Goal: Task Accomplishment & Management: Manage account settings

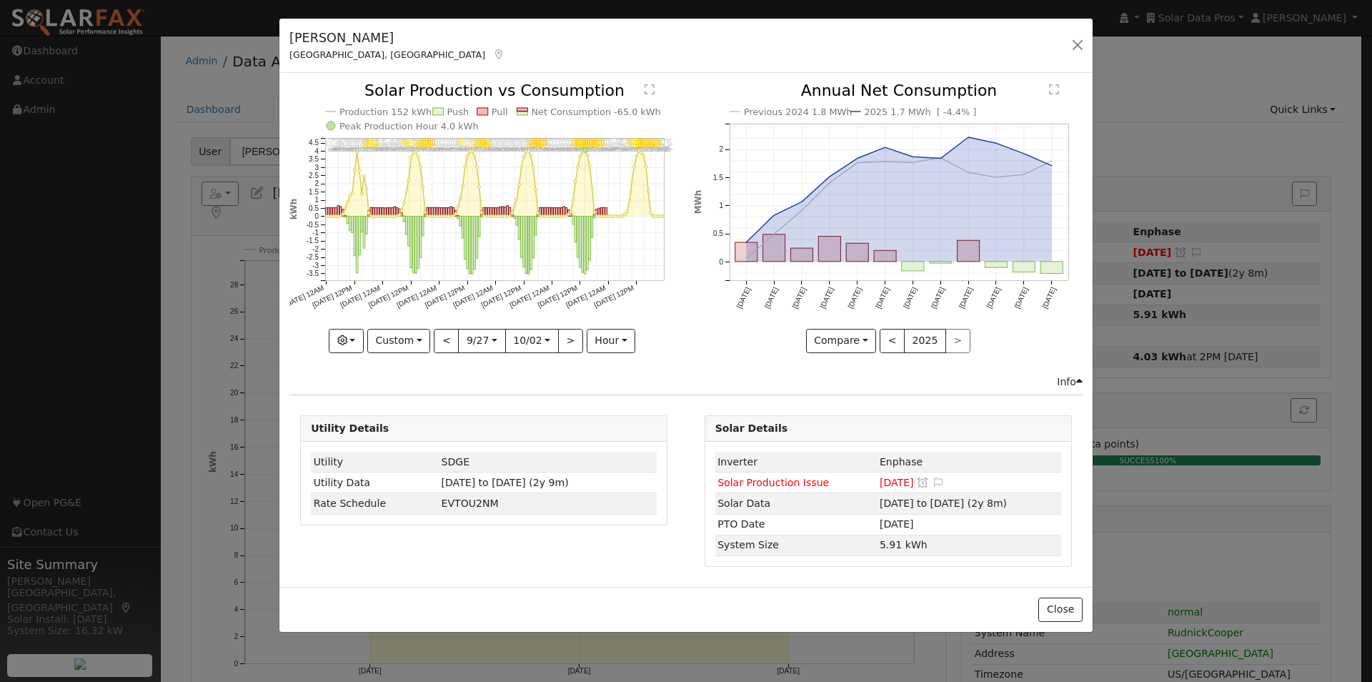
select select "9"
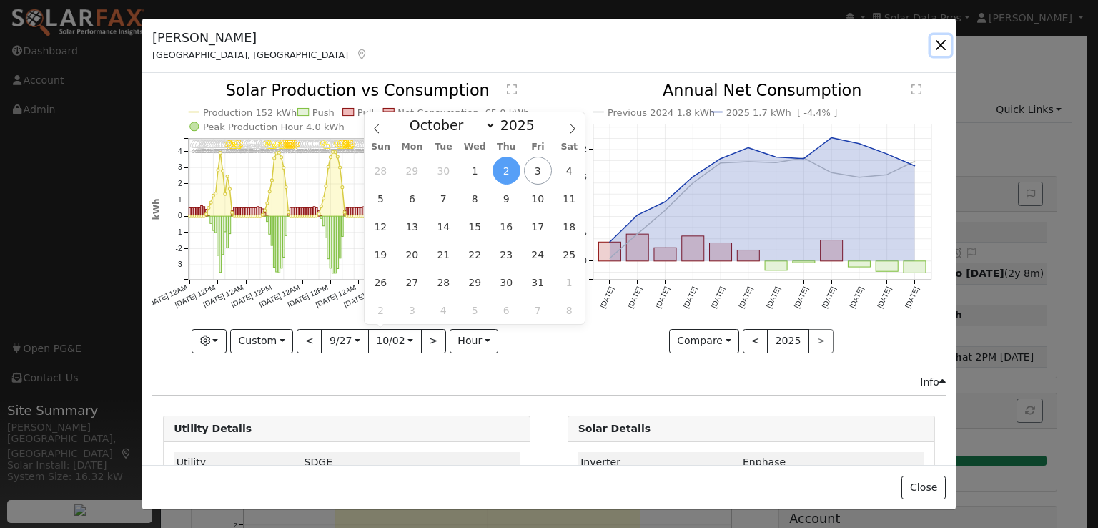
click at [944, 46] on button "button" at bounding box center [941, 45] width 20 height 20
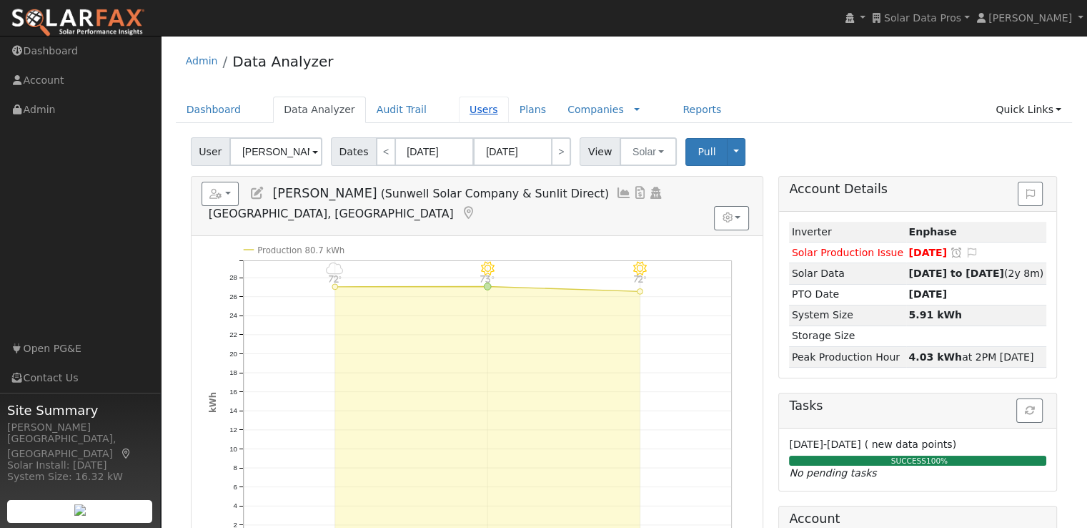
click at [460, 107] on link "Users" at bounding box center [484, 110] width 50 height 26
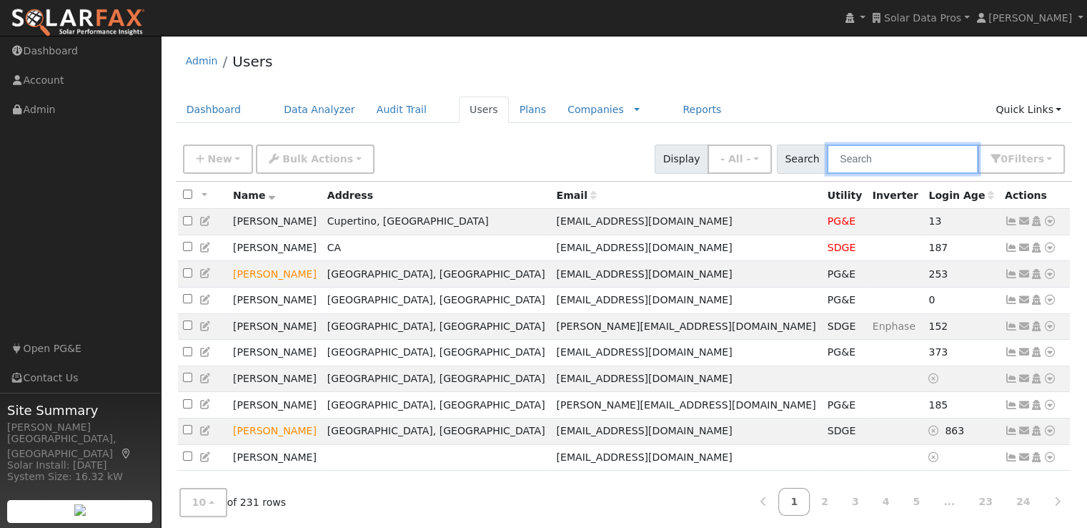
click at [904, 155] on input "text" at bounding box center [903, 158] width 152 height 29
paste input "[PERSON_NAME][EMAIL_ADDRESS][PERSON_NAME][DOMAIN_NAME]"
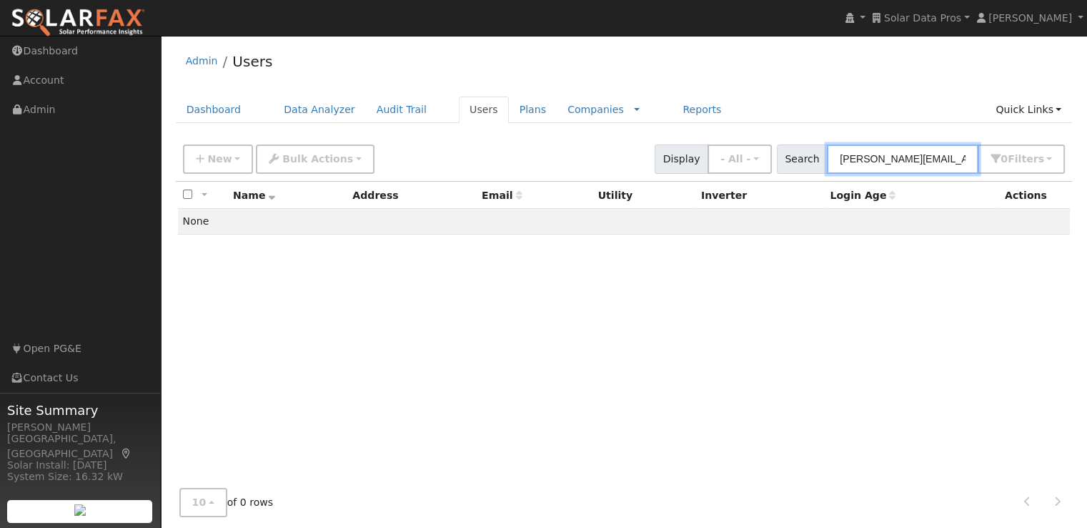
type input "[PERSON_NAME][EMAIL_ADDRESS][PERSON_NAME][DOMAIN_NAME]"
click at [1049, 162] on button "0 Filter s" at bounding box center [1021, 158] width 87 height 29
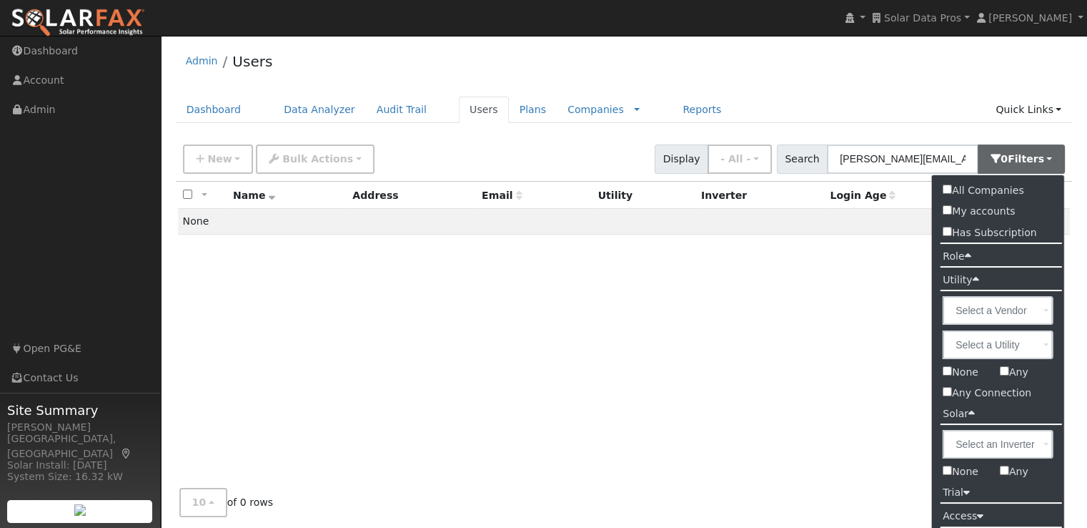
click at [951, 189] on input "All Companies" at bounding box center [947, 188] width 9 height 9
checkbox input "true"
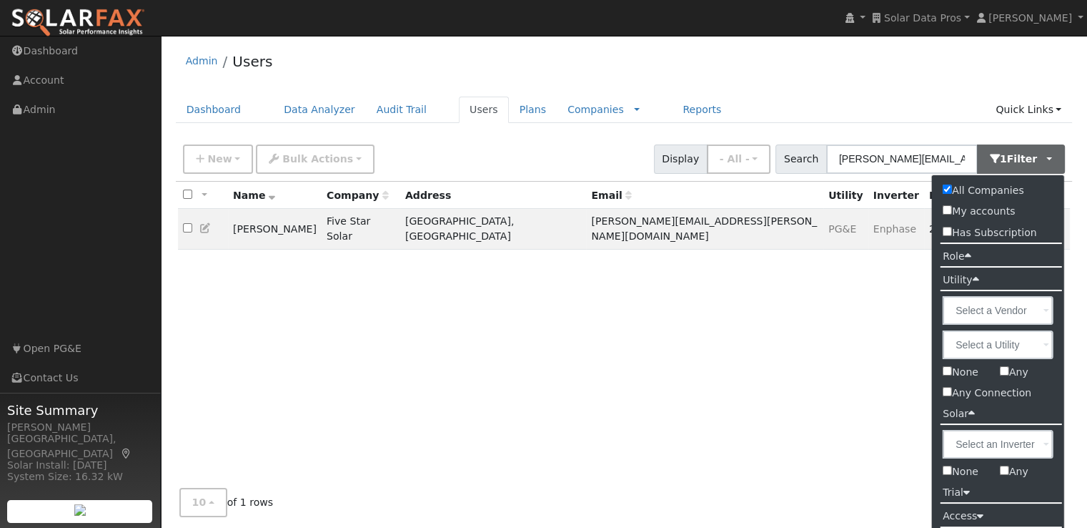
click at [660, 319] on div "All None All on page None on page Name Company Address Email Utility Inverter L…" at bounding box center [624, 340] width 897 height 317
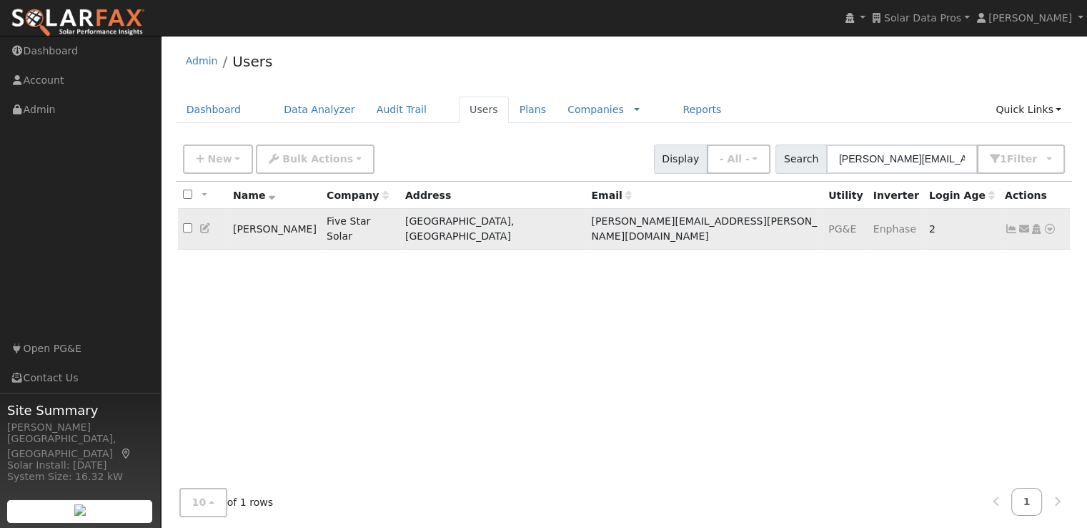
click at [1010, 224] on icon at bounding box center [1011, 229] width 13 height 10
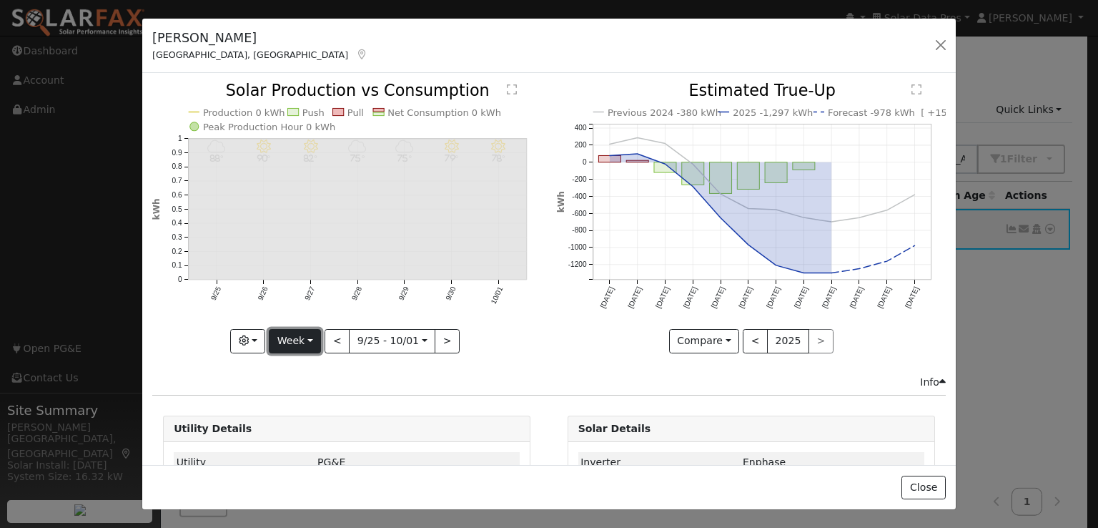
click at [291, 330] on button "Week" at bounding box center [295, 341] width 52 height 24
click at [303, 422] on link "Year" at bounding box center [318, 430] width 99 height 20
type input "2024-10-01"
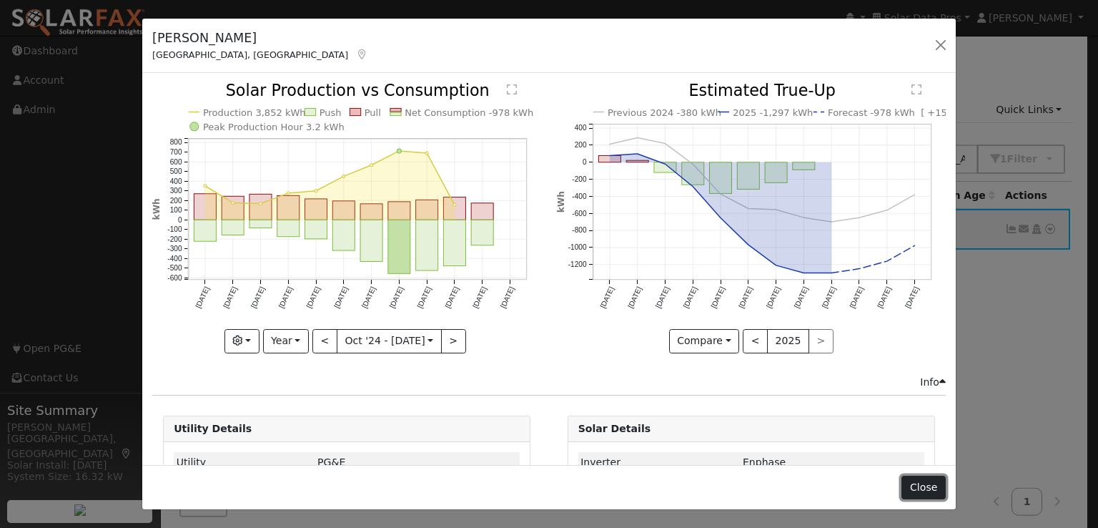
click at [934, 488] on button "Close" at bounding box center [923, 487] width 44 height 24
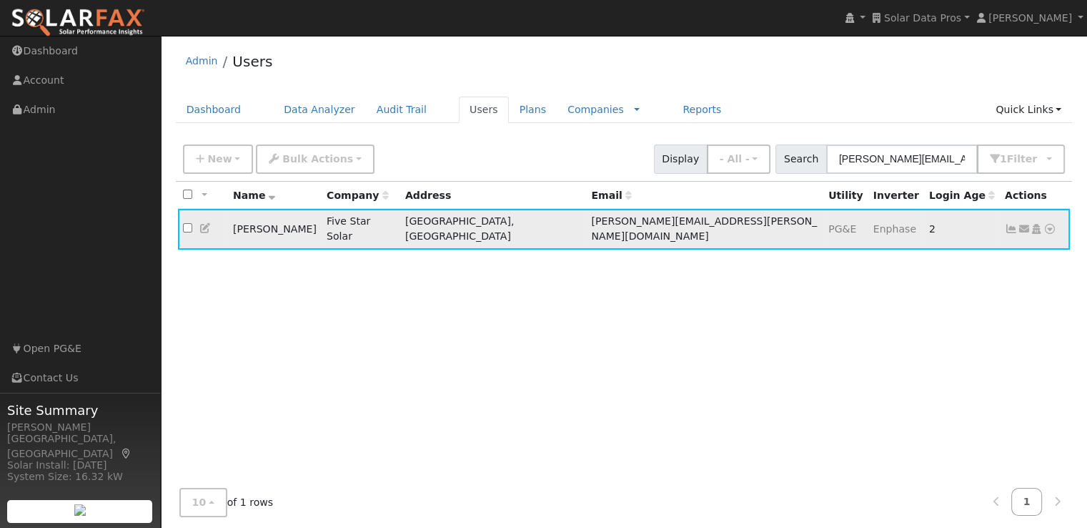
click at [205, 223] on icon at bounding box center [205, 228] width 13 height 10
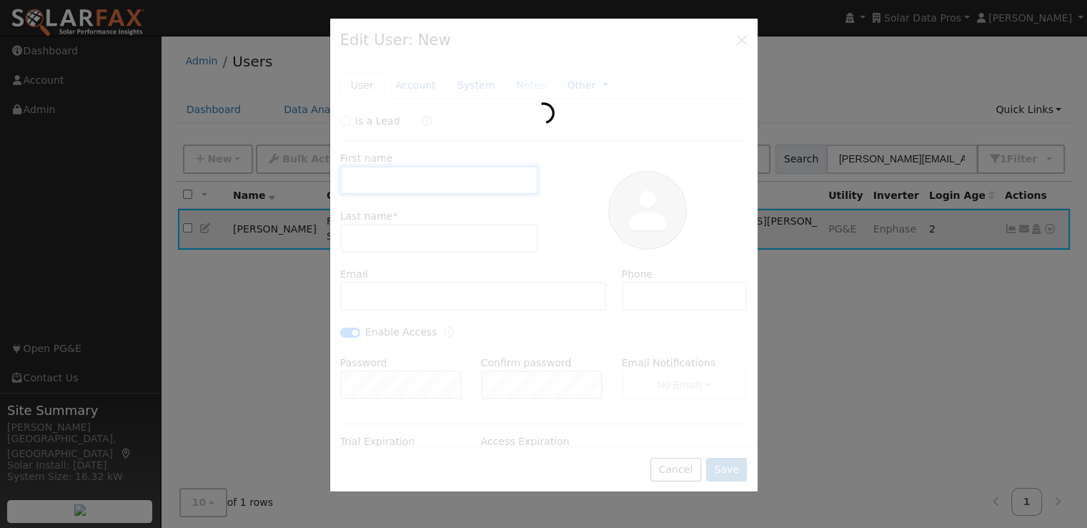
type input "Chris"
type input "Reagan"
type input "reagan.chris@gmail.com"
type input "209-956-3341"
checkbox input "true"
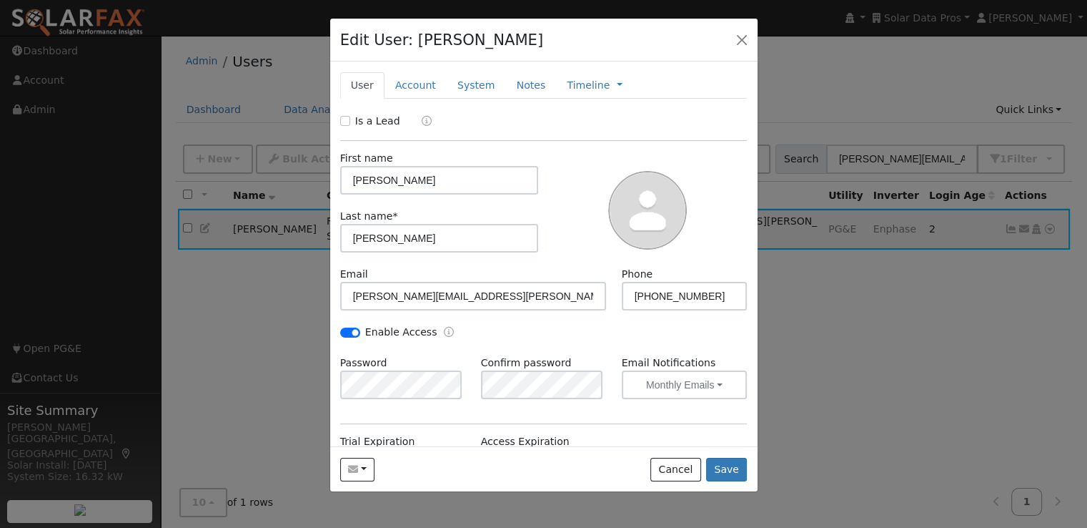
click at [787, 335] on div at bounding box center [543, 264] width 1087 height 528
click at [661, 464] on button "Cancel" at bounding box center [676, 469] width 51 height 24
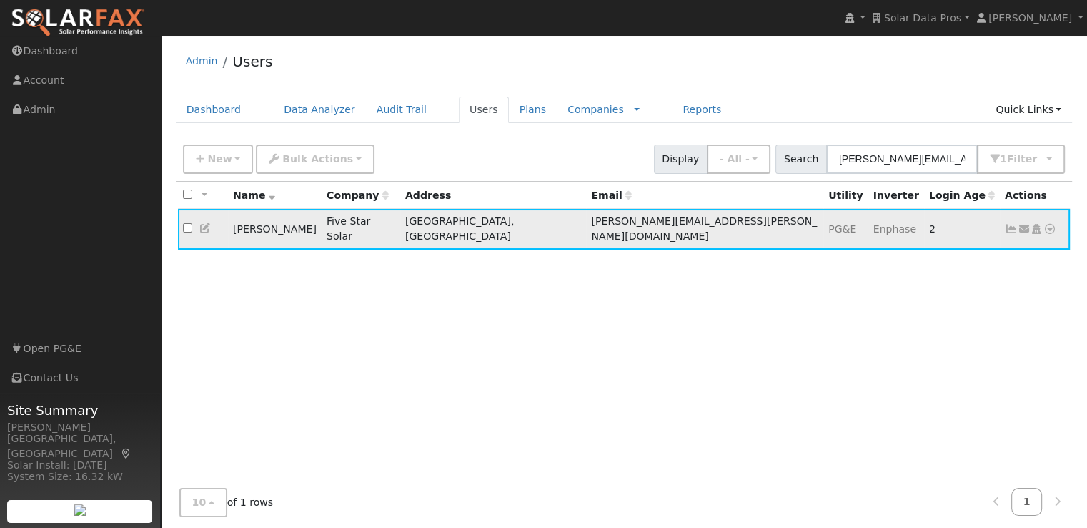
click at [1051, 224] on icon at bounding box center [1050, 229] width 13 height 10
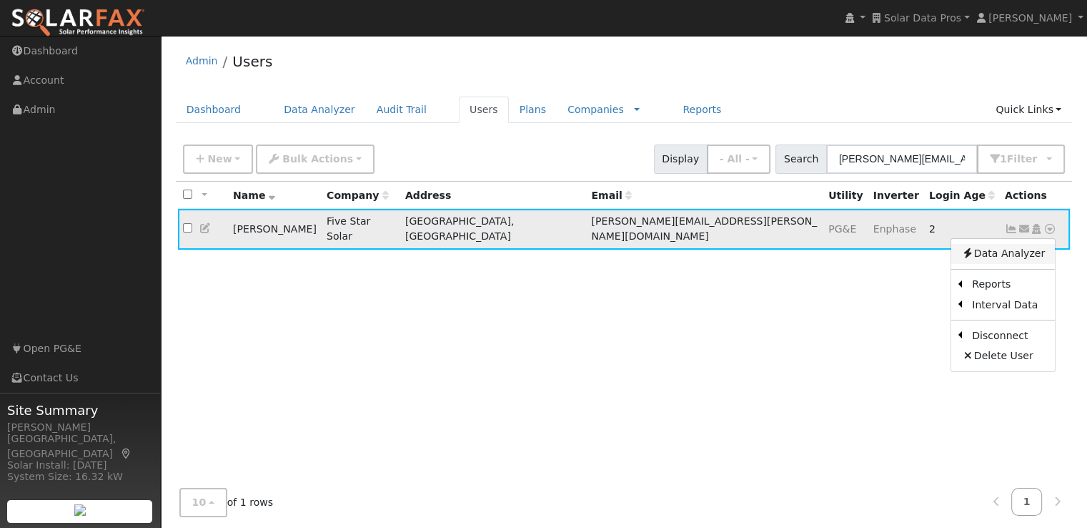
click at [996, 244] on link "Data Analyzer" at bounding box center [1003, 254] width 104 height 20
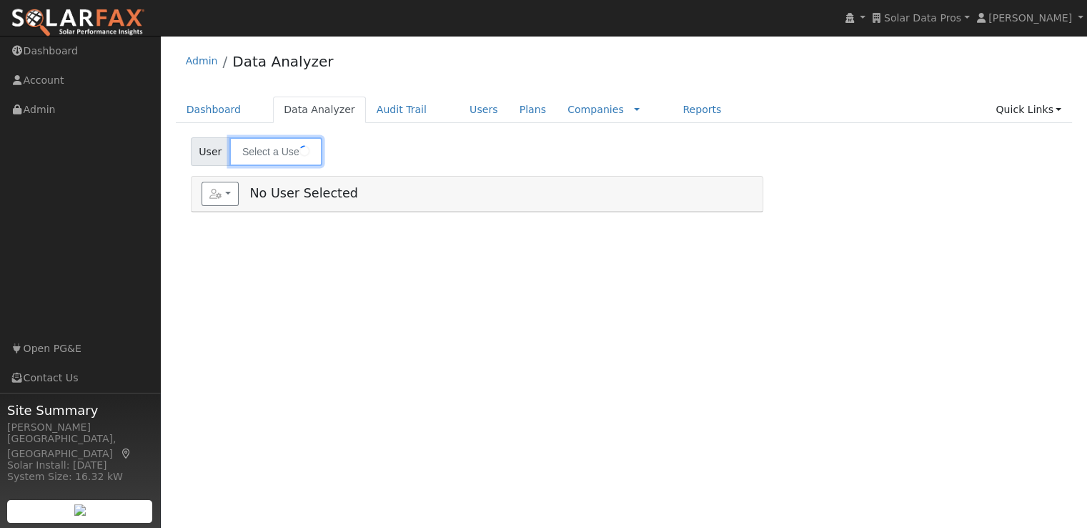
type input "[PERSON_NAME]"
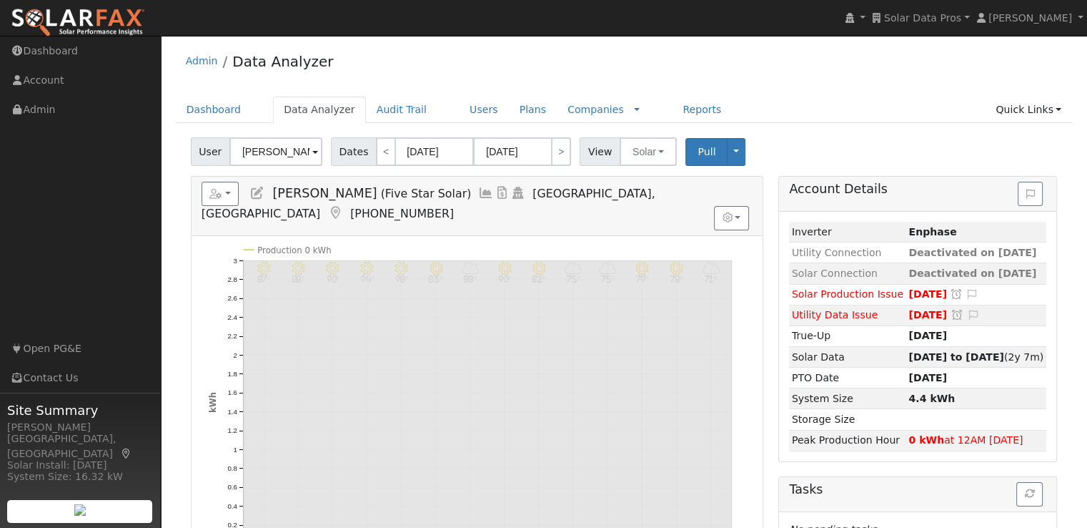
click at [255, 192] on icon at bounding box center [257, 193] width 16 height 13
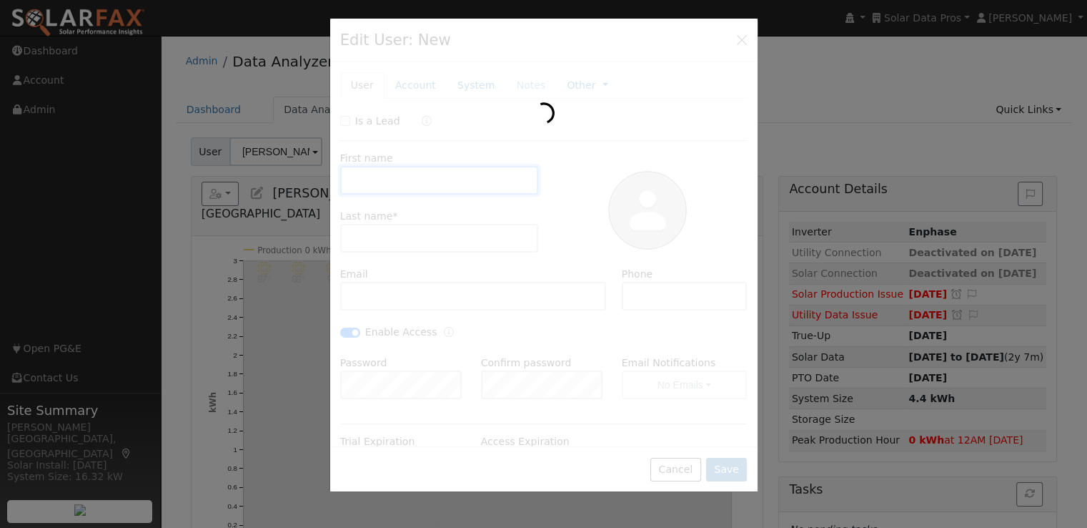
type input "[PERSON_NAME]"
type input "[PERSON_NAME][EMAIL_ADDRESS][PERSON_NAME][DOMAIN_NAME]"
type input "[PHONE_NUMBER]"
checkbox input "true"
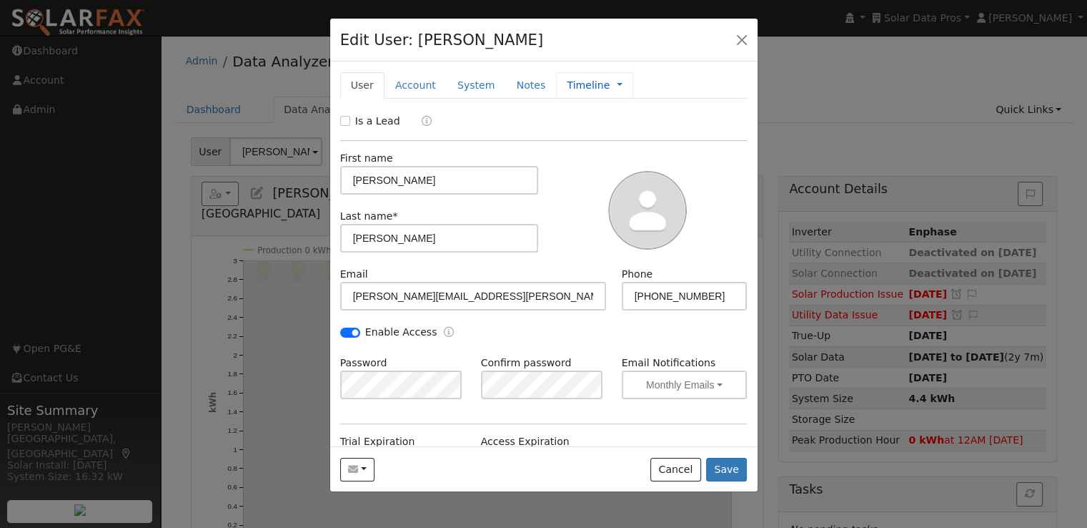
click at [567, 83] on link "Timeline" at bounding box center [588, 85] width 43 height 15
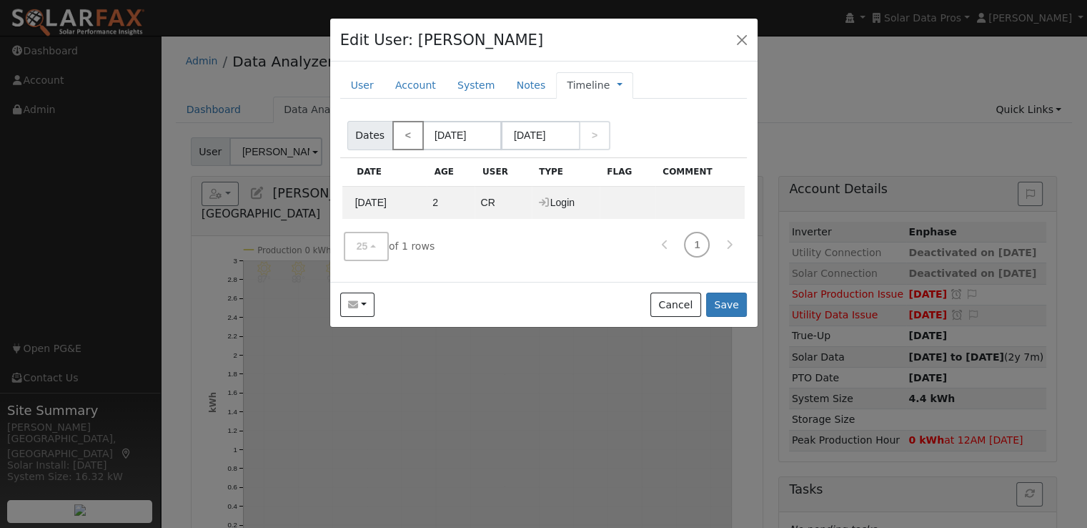
click at [406, 132] on link "<" at bounding box center [407, 135] width 31 height 29
type input "07/30/2025"
type input "08/31/2025"
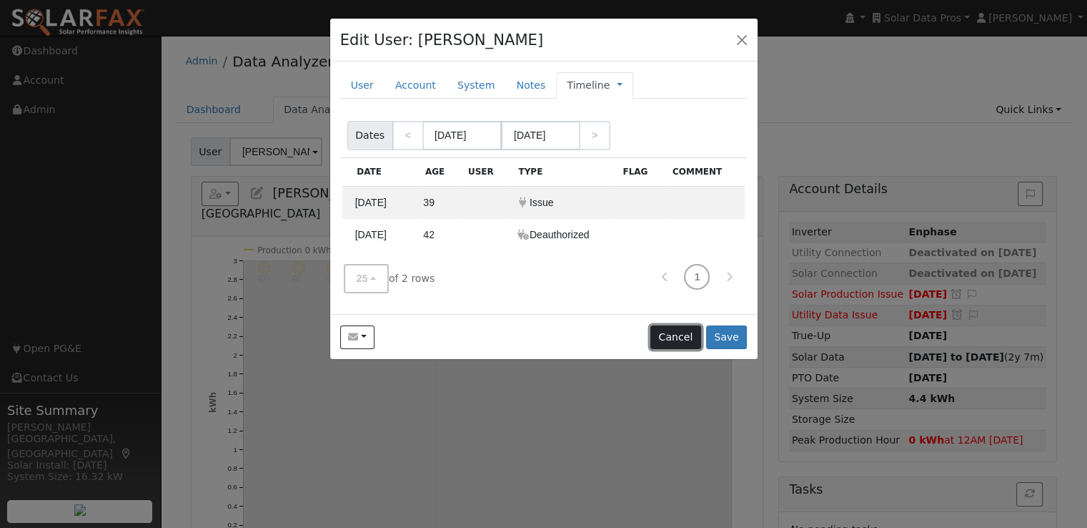
click at [675, 332] on button "Cancel" at bounding box center [676, 337] width 51 height 24
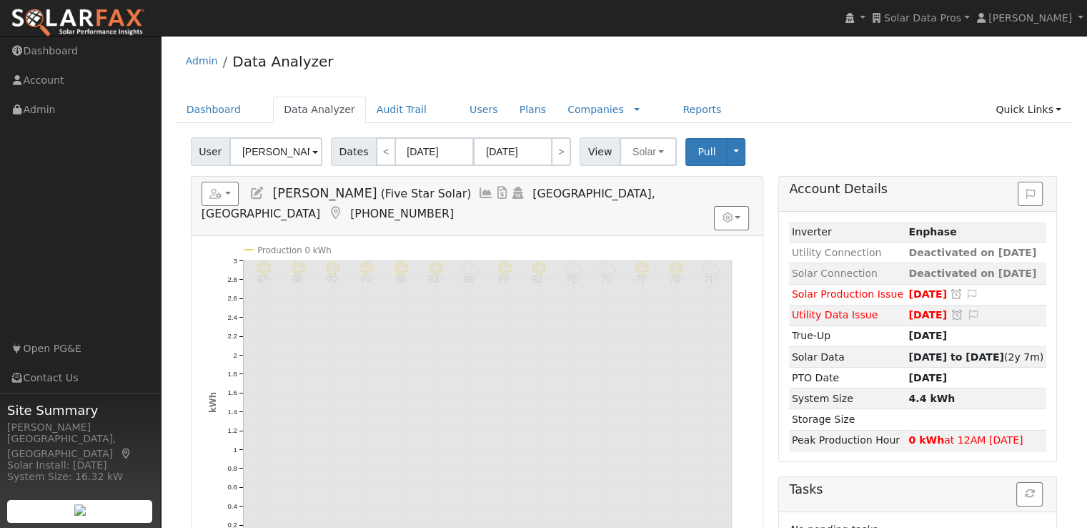
click at [478, 189] on icon at bounding box center [486, 193] width 16 height 13
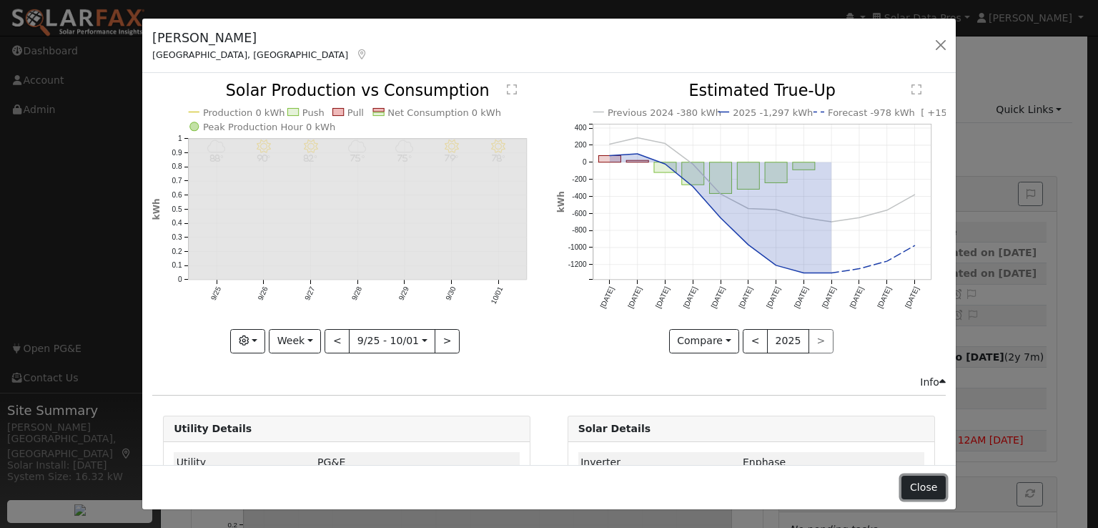
click at [920, 491] on button "Close" at bounding box center [923, 487] width 44 height 24
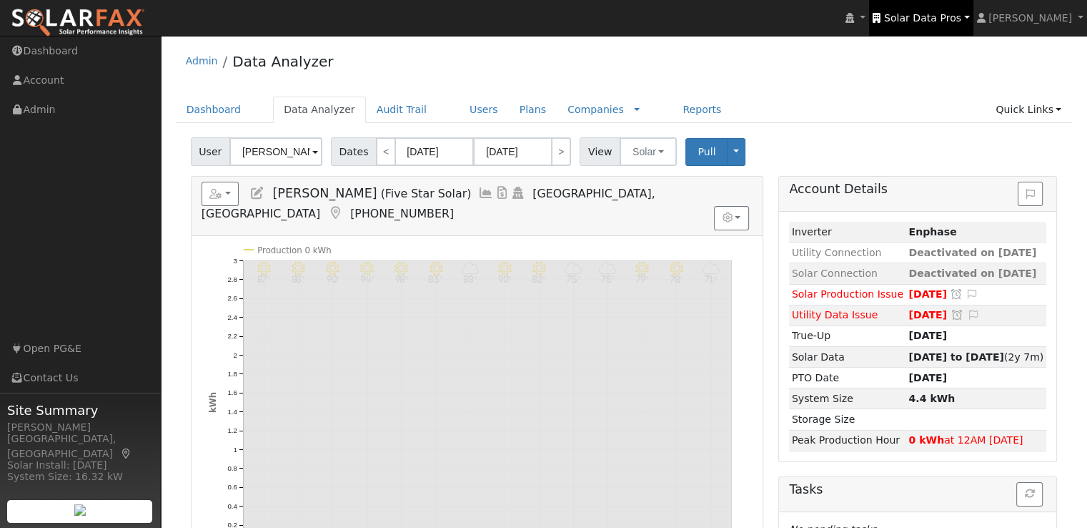
click at [941, 16] on span "Solar Data Pros" at bounding box center [922, 17] width 77 height 11
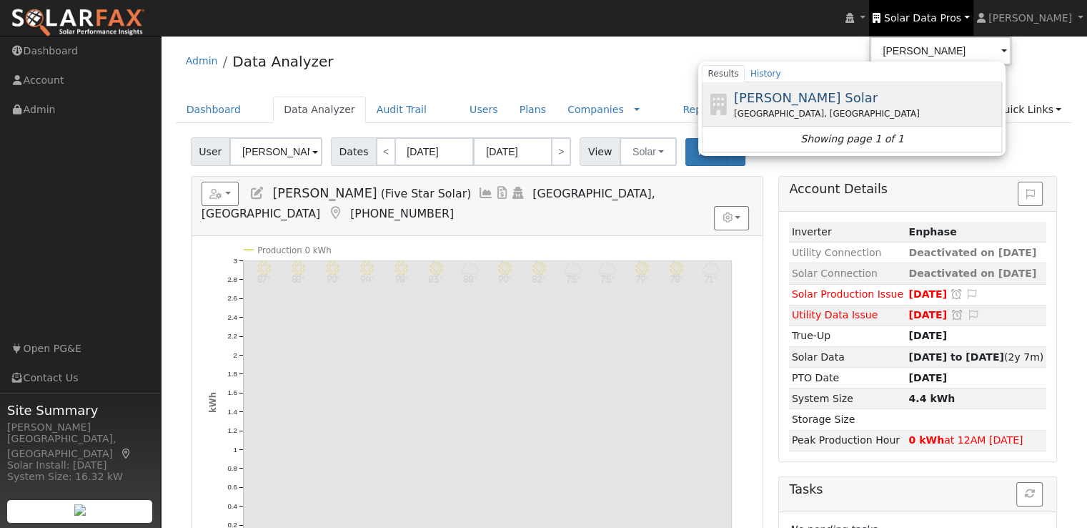
click at [811, 97] on span "[PERSON_NAME] Solar" at bounding box center [806, 97] width 144 height 15
type input "[PERSON_NAME] Solar"
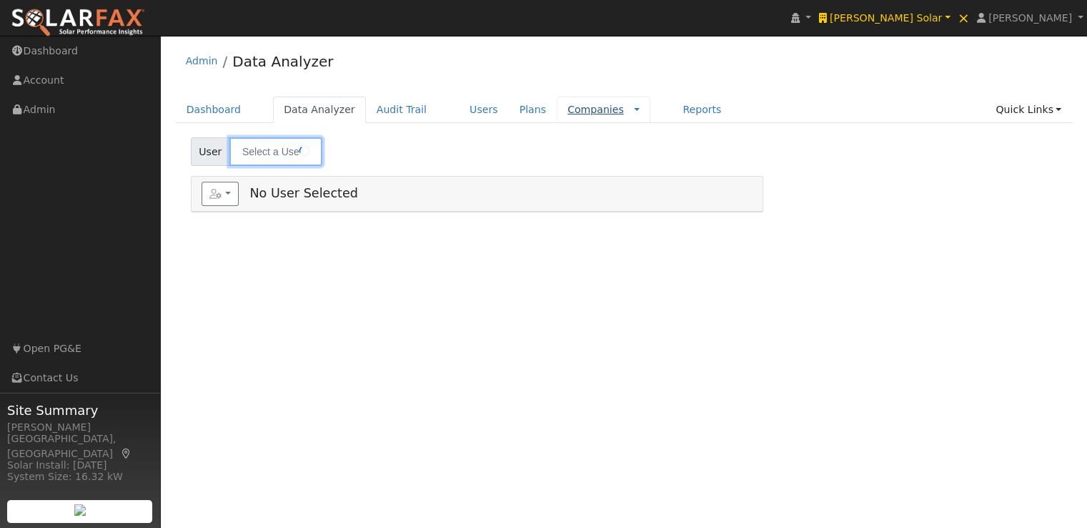
type input "[PERSON_NAME]"
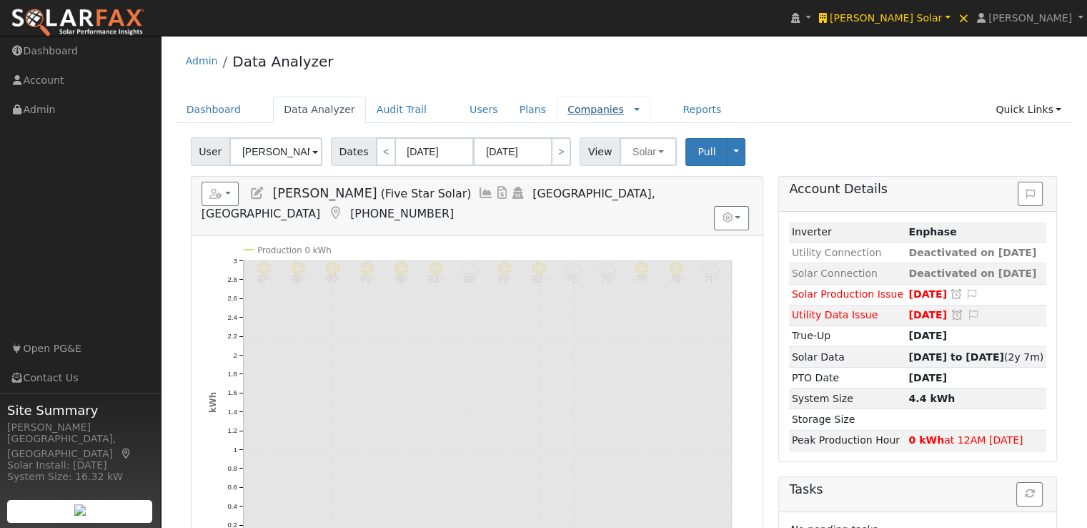
click at [568, 107] on link "Companies" at bounding box center [596, 109] width 56 height 11
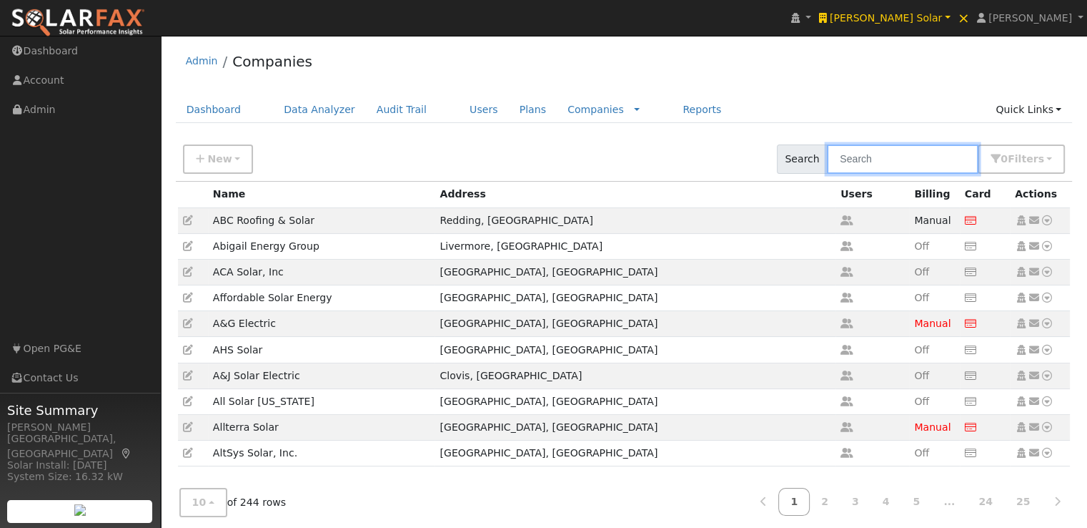
click at [916, 159] on input "text" at bounding box center [903, 158] width 152 height 29
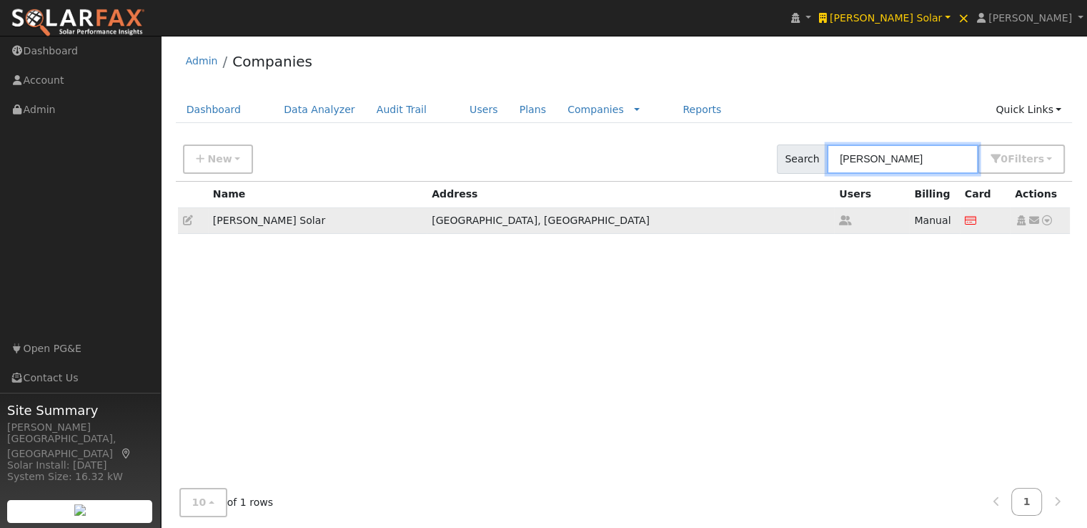
type input "[PERSON_NAME]"
click at [186, 218] on icon at bounding box center [188, 220] width 10 height 10
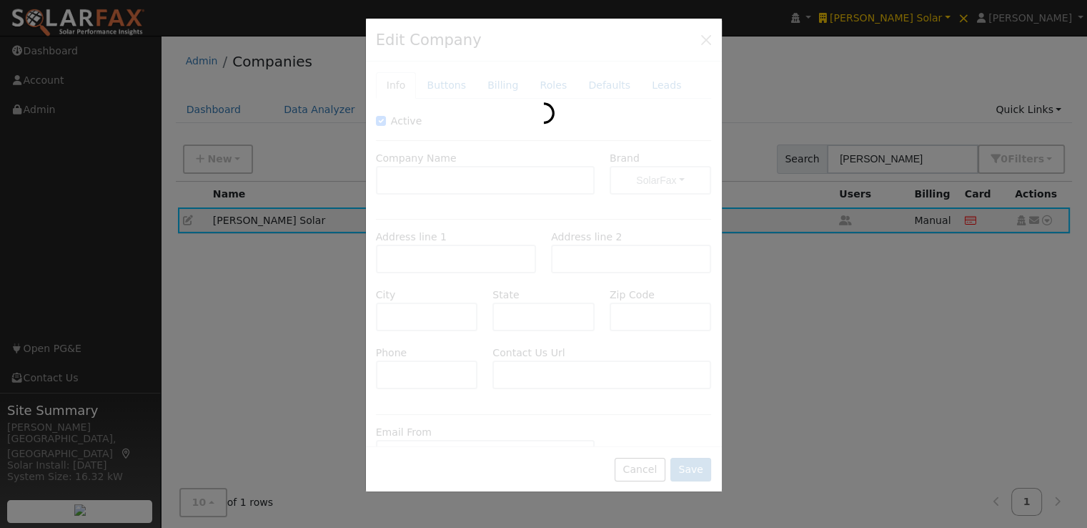
type input "[PERSON_NAME] Solar"
type input "[STREET_ADDRESS]"
type input "Suite #100"
type input "Phoenix"
type input "AZ"
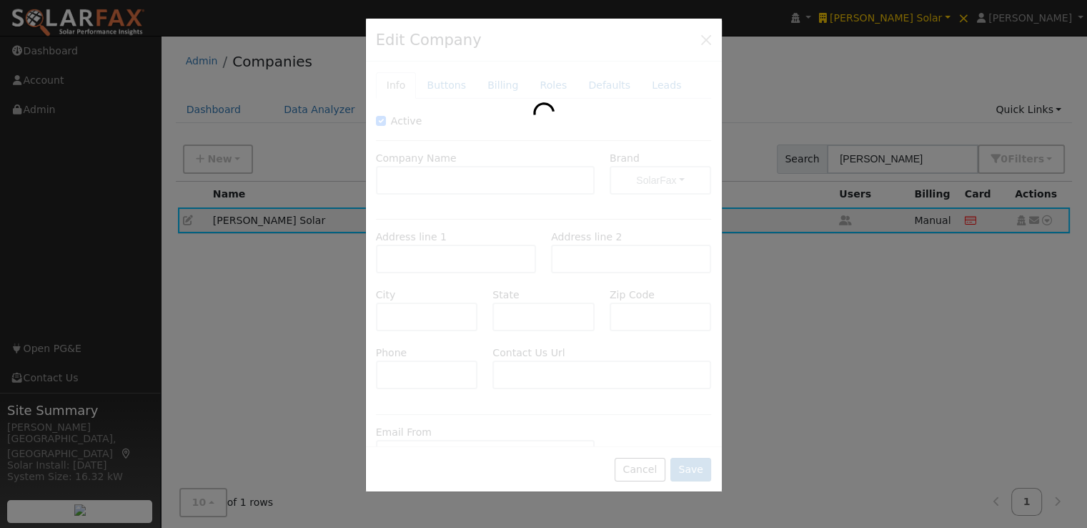
type input "85027"
type input "[PHONE_NUMBER]"
type input "[URL][DOMAIN_NAME]"
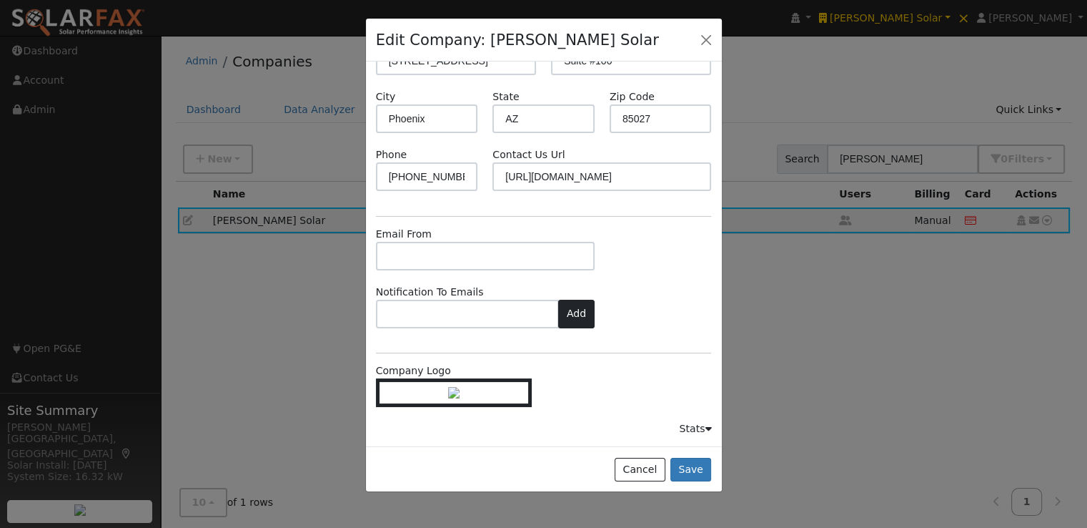
scroll to position [214, 0]
click at [633, 474] on button "Cancel" at bounding box center [640, 469] width 51 height 24
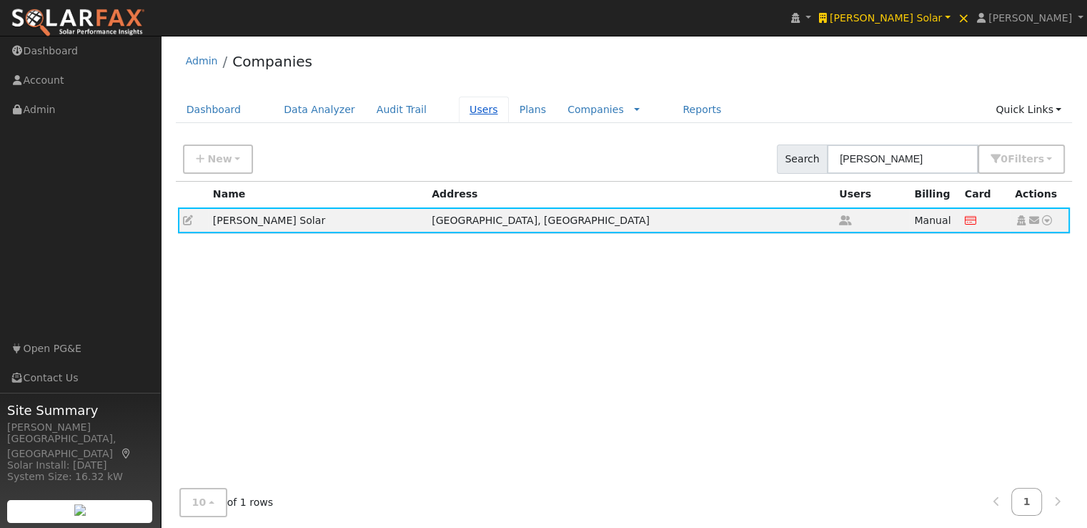
click at [461, 104] on link "Users" at bounding box center [484, 110] width 50 height 26
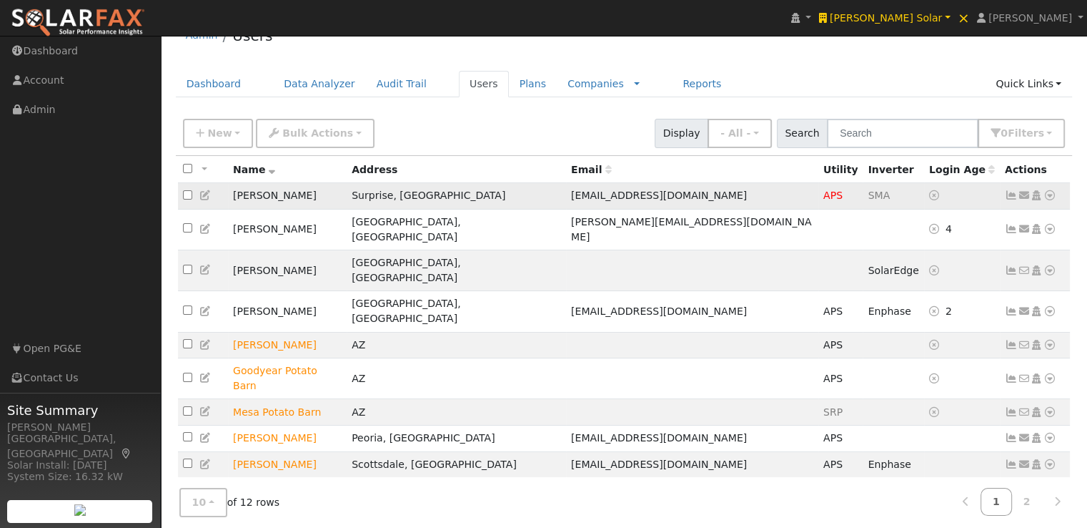
scroll to position [27, 0]
click at [937, 133] on input "text" at bounding box center [903, 131] width 152 height 29
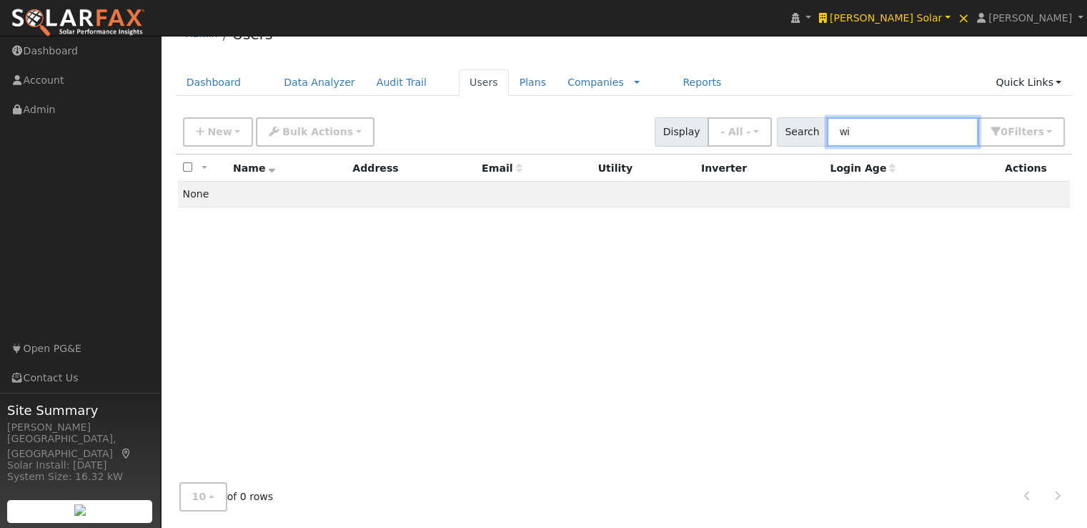
type input "w"
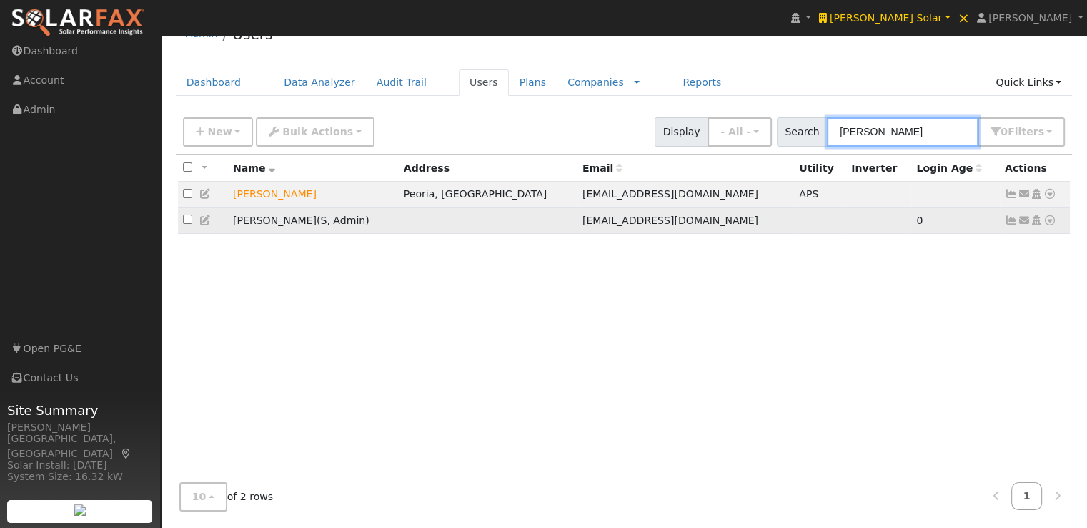
type input "woll"
drag, startPoint x: 690, startPoint y: 219, endPoint x: 497, endPoint y: 224, distance: 193.1
click at [497, 224] on tr "Ben Wollschlager ( S , Admin ) monitoring@harmonelectric.net 0 Send Email... Co…" at bounding box center [624, 220] width 893 height 26
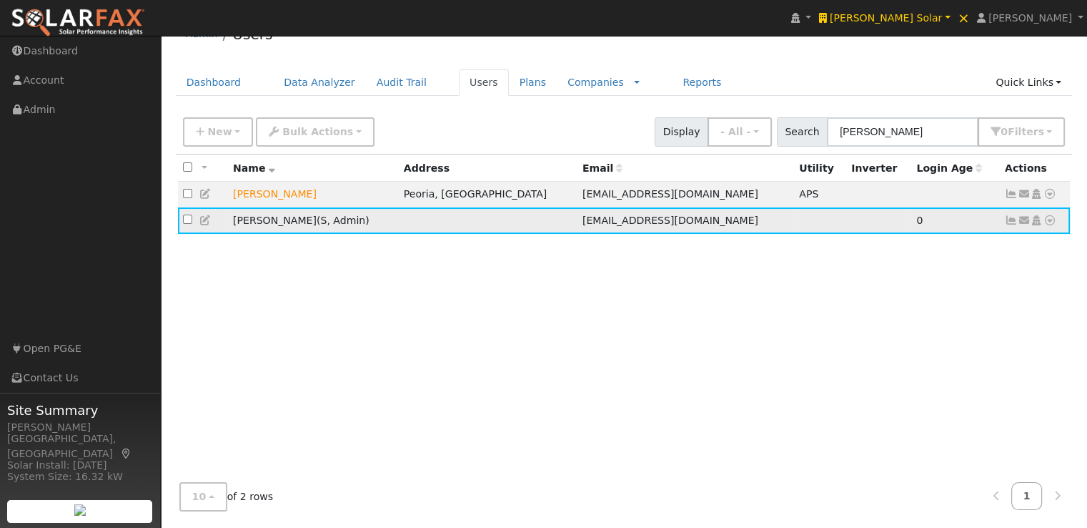
click at [207, 219] on icon at bounding box center [205, 220] width 13 height 10
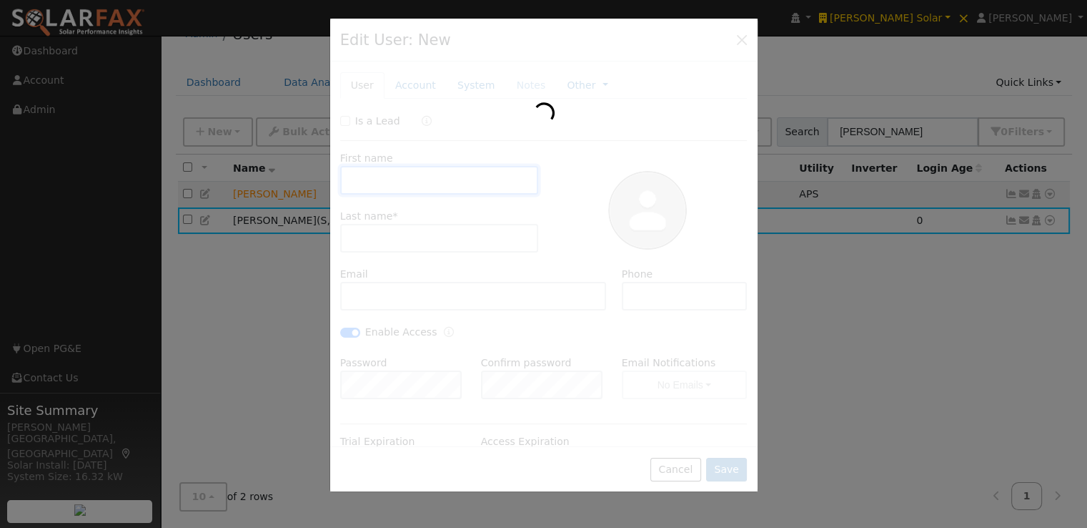
type input "Ben"
type input "Wollschlager"
type input "[EMAIL_ADDRESS][DOMAIN_NAME]"
type input "(623) 687-6512"
checkbox input "true"
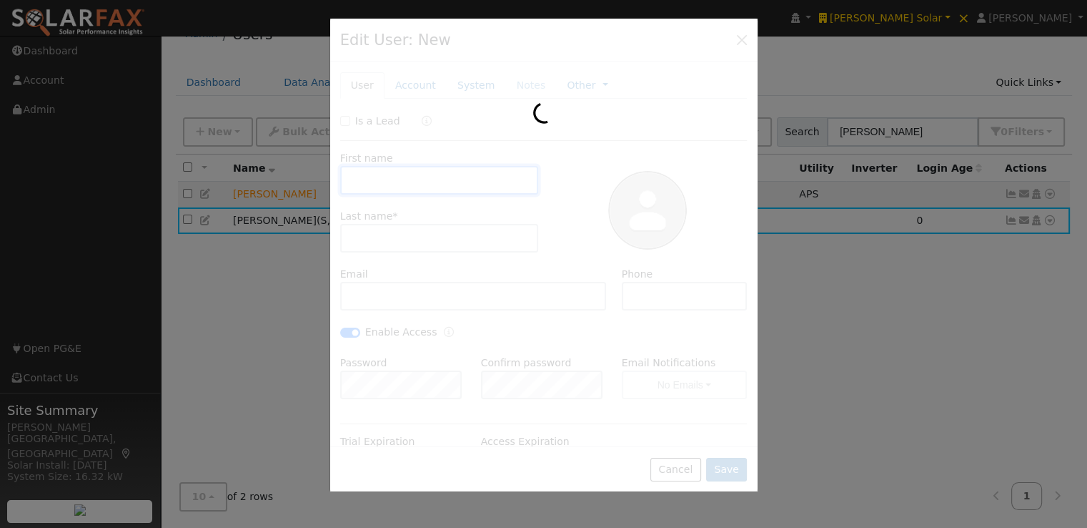
checkbox input "true"
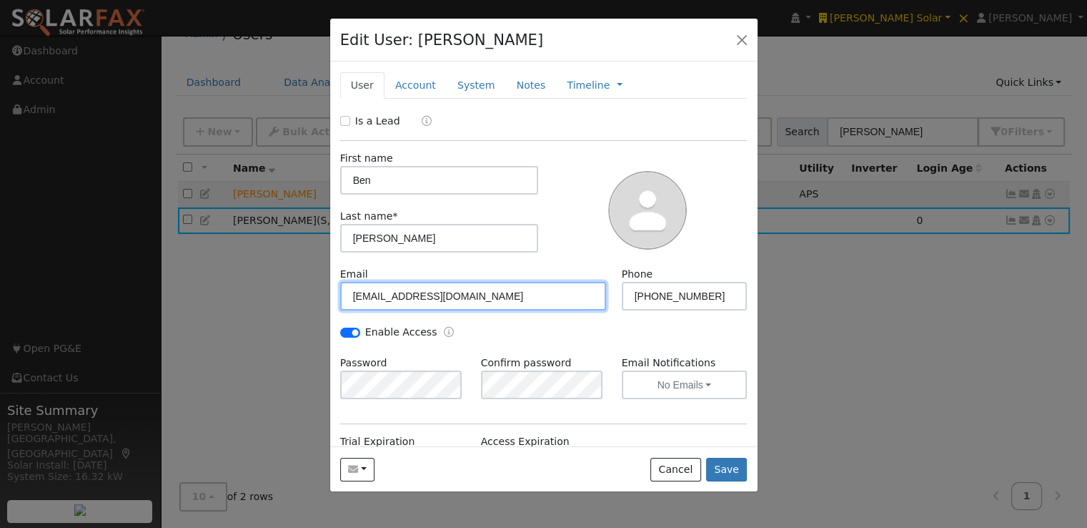
drag, startPoint x: 518, startPoint y: 297, endPoint x: 235, endPoint y: 288, distance: 283.2
click at [235, 288] on div "Edit User: [PERSON_NAME] Default Account Default Account Primary Account New Ac…" at bounding box center [543, 264] width 1087 height 528
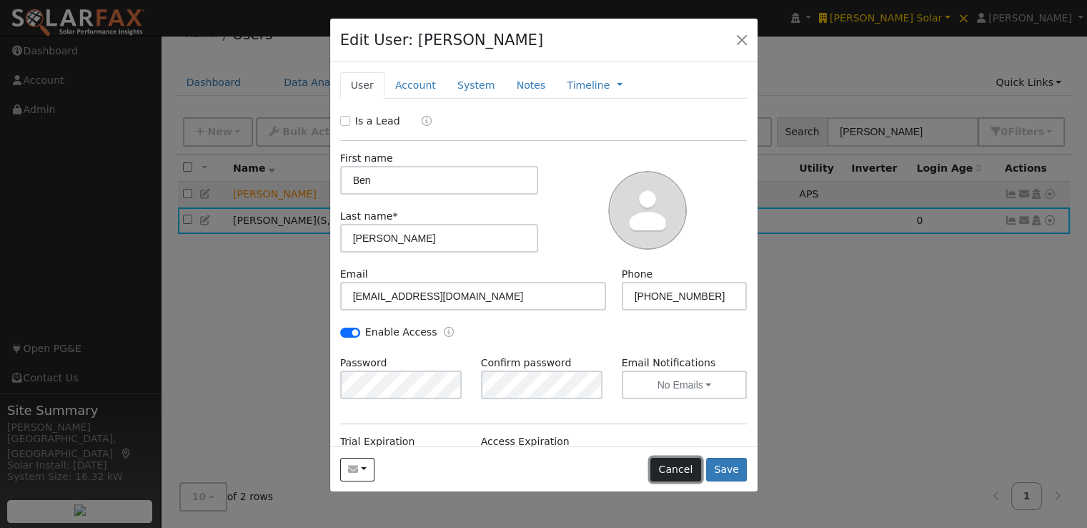
click at [695, 474] on button "Cancel" at bounding box center [676, 469] width 51 height 24
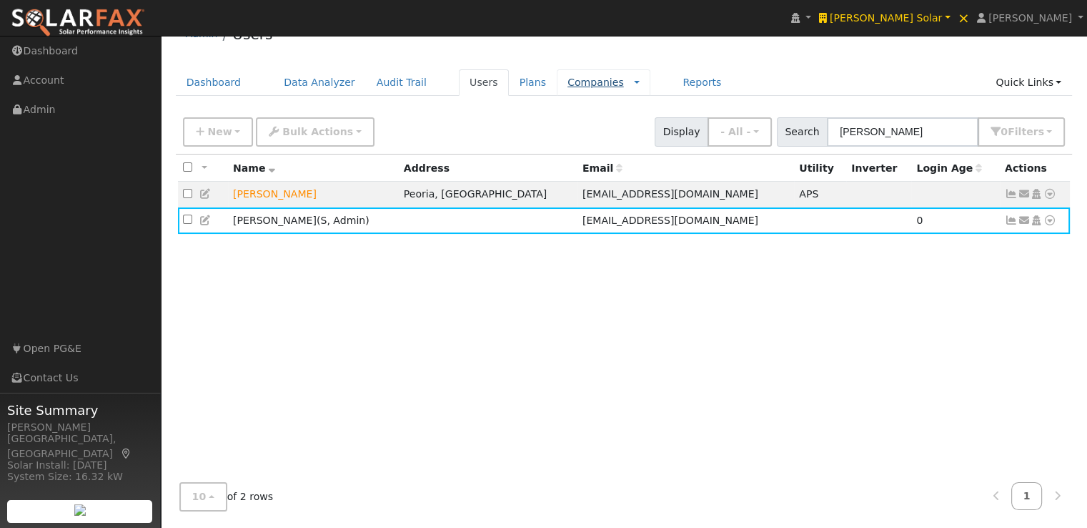
click at [568, 83] on link "Companies" at bounding box center [596, 81] width 56 height 11
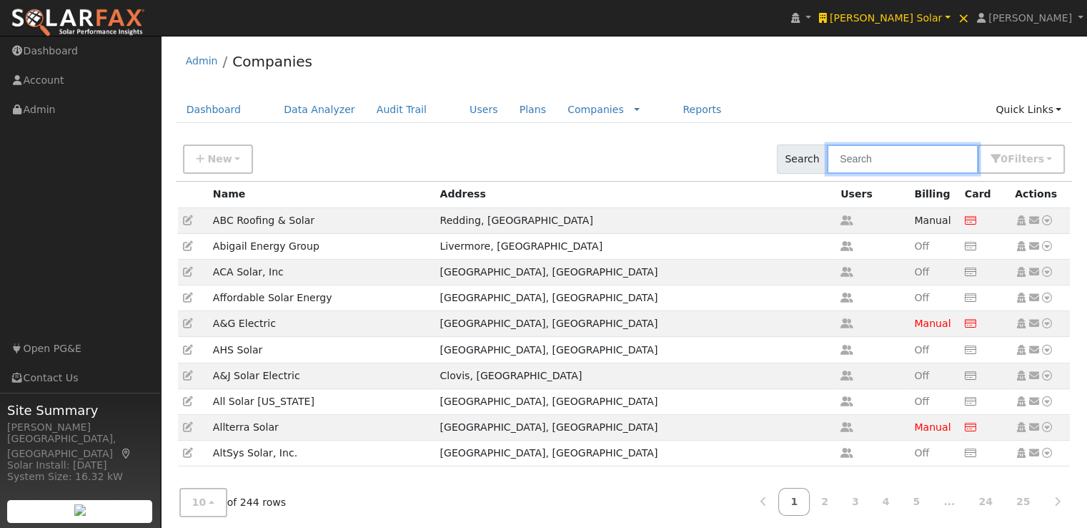
click at [908, 164] on input "text" at bounding box center [903, 158] width 152 height 29
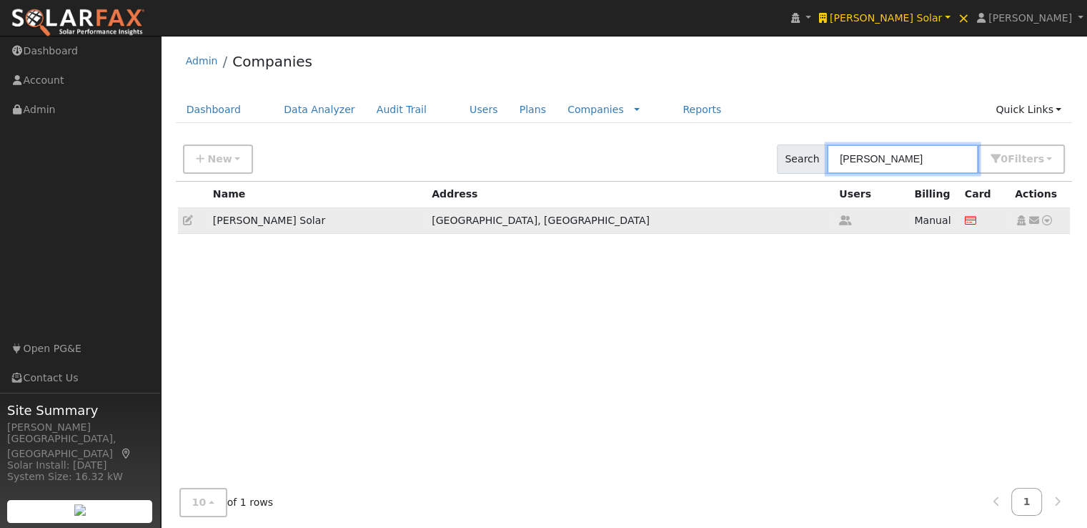
type input "[PERSON_NAME]"
click at [189, 219] on icon at bounding box center [188, 220] width 10 height 10
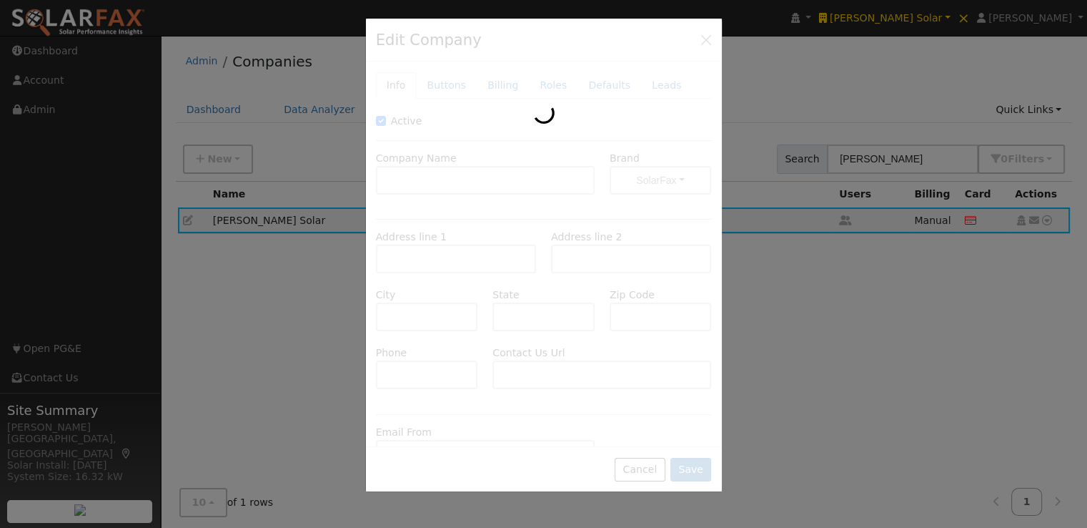
type input "[PERSON_NAME] Solar"
type input "[STREET_ADDRESS]"
type input "Suite #100"
type input "Phoenix"
type input "AZ"
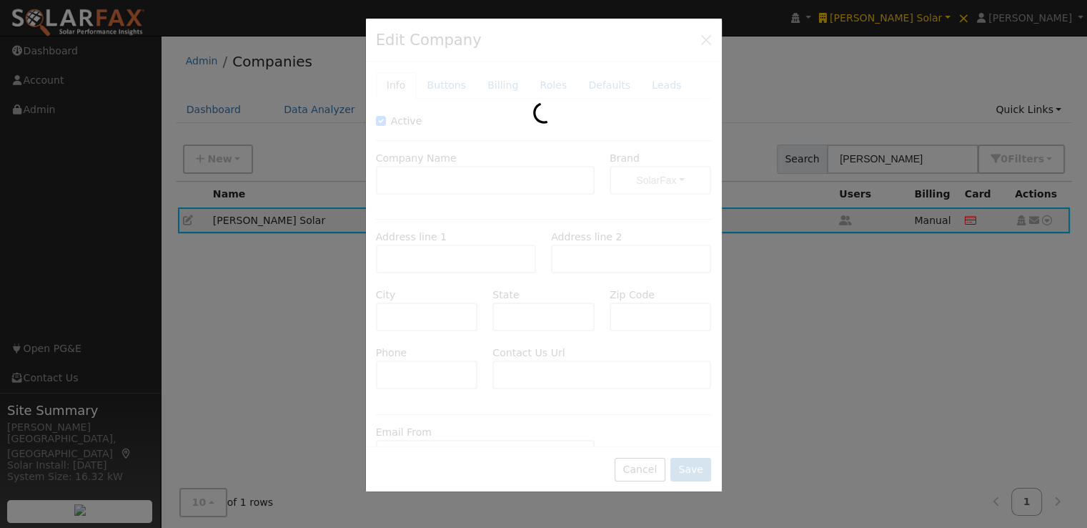
type input "85027"
type input "[PHONE_NUMBER]"
type input "[URL][DOMAIN_NAME]"
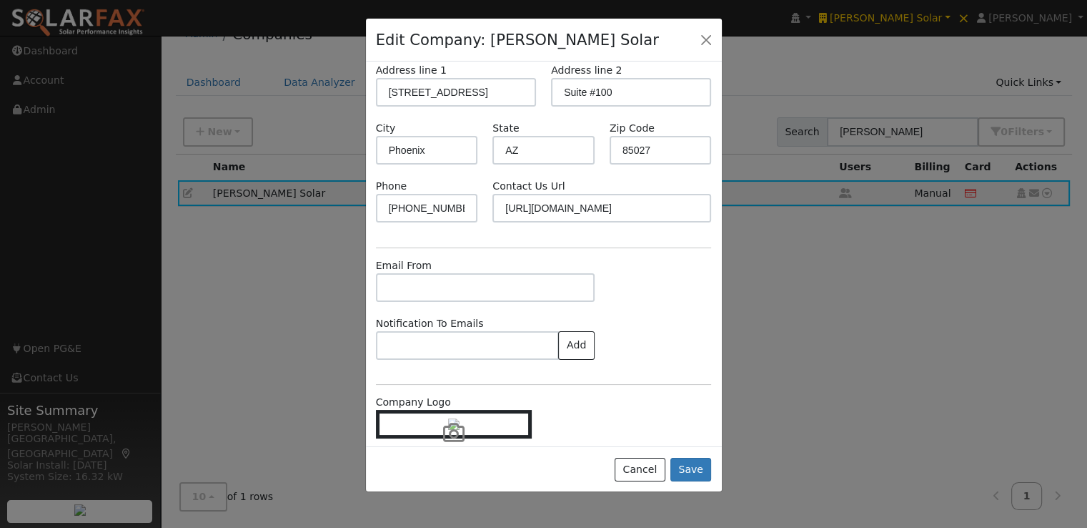
scroll to position [215, 0]
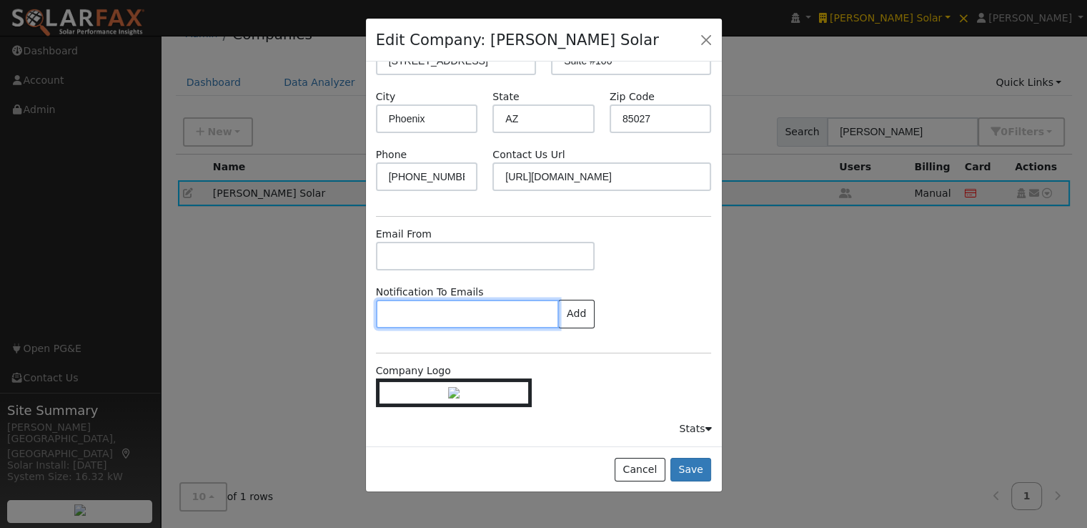
click at [478, 300] on input "text" at bounding box center [468, 314] width 184 height 29
paste input "[EMAIL_ADDRESS][DOMAIN_NAME]"
type input "[EMAIL_ADDRESS][DOMAIN_NAME]"
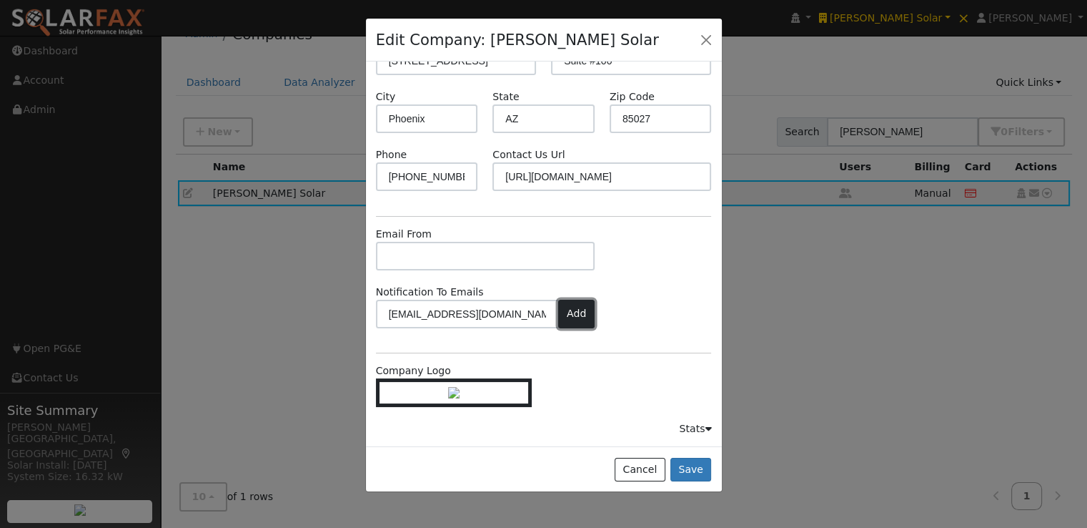
click at [568, 300] on button "Add" at bounding box center [576, 314] width 36 height 29
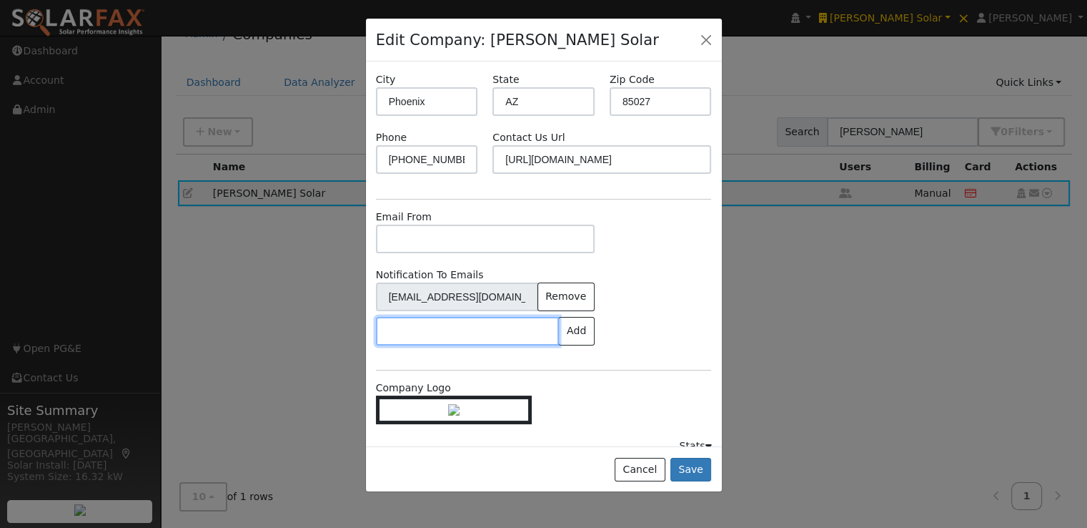
click at [512, 328] on input "text" at bounding box center [468, 331] width 184 height 29
type input "[PERSON_NAME][EMAIL_ADDRESS][DOMAIN_NAME]"
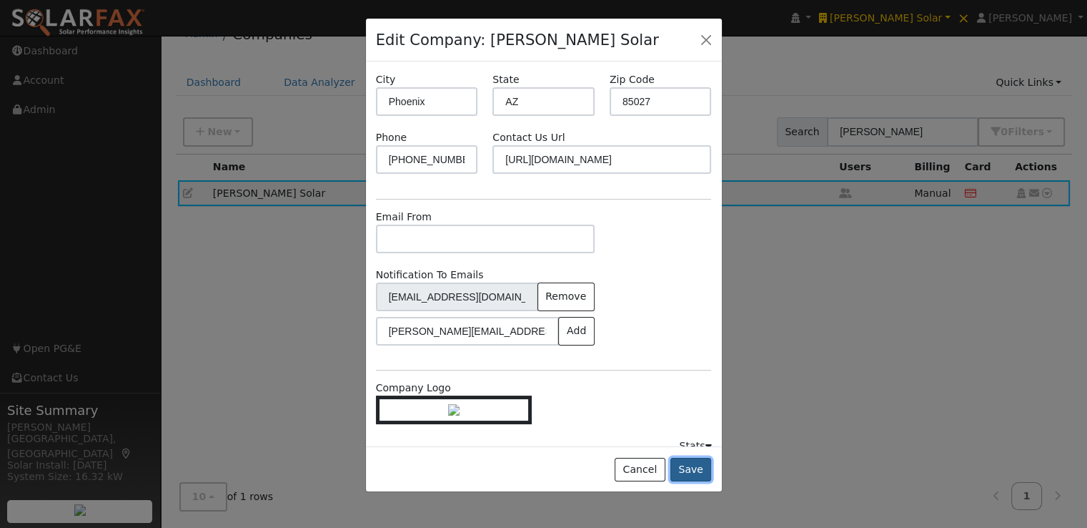
click at [695, 468] on button "Save" at bounding box center [691, 469] width 41 height 24
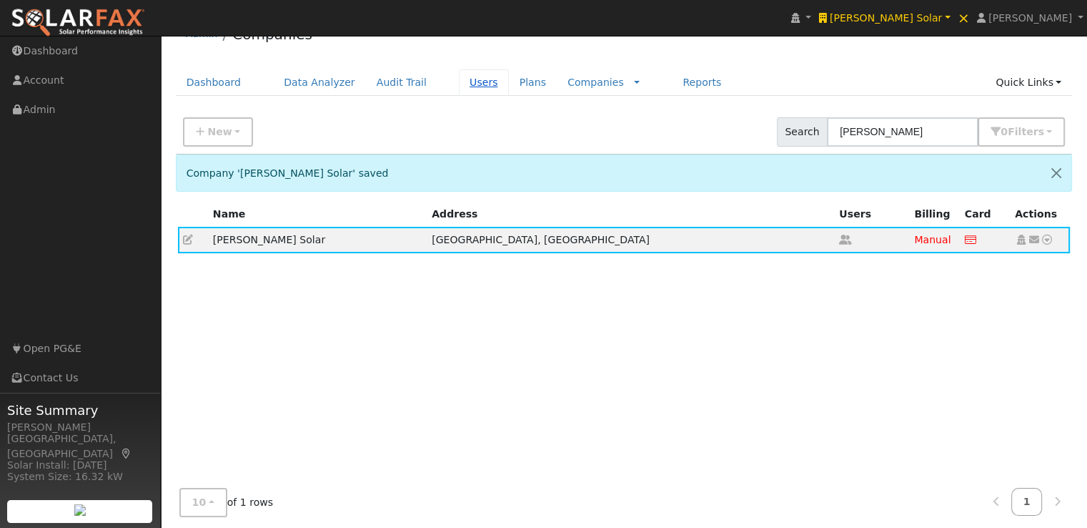
click at [460, 81] on link "Users" at bounding box center [484, 82] width 50 height 26
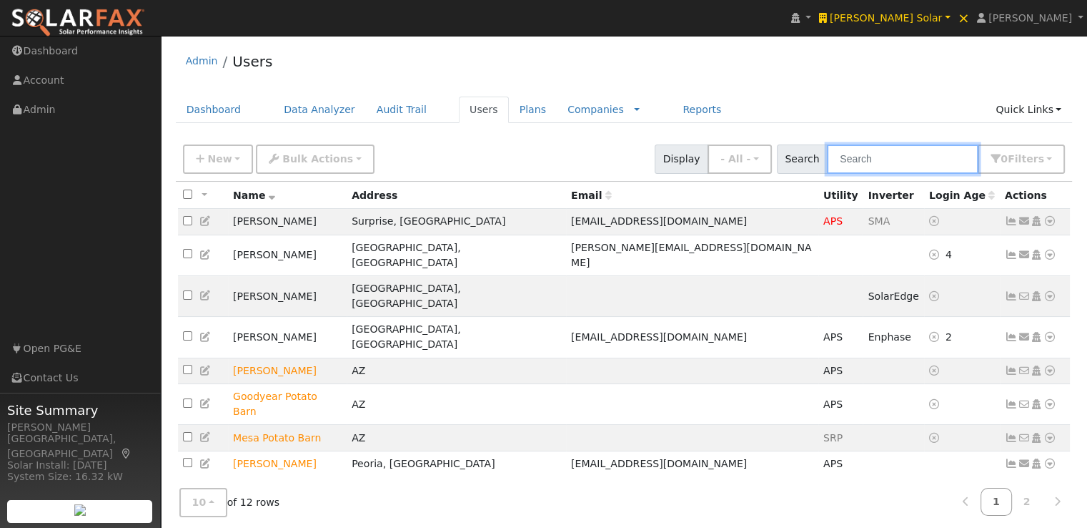
click at [921, 161] on input "text" at bounding box center [903, 158] width 152 height 29
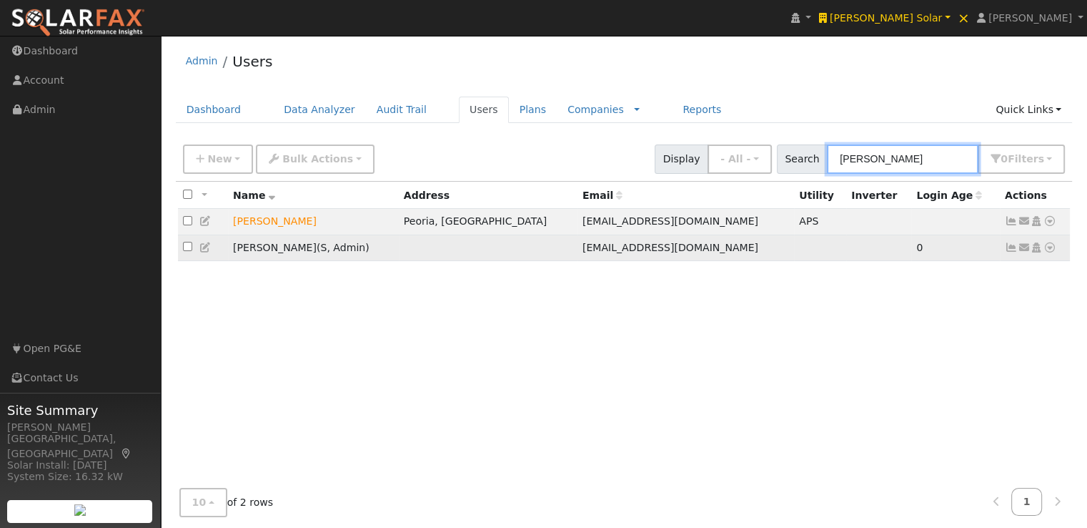
type input "[PERSON_NAME]"
click at [207, 247] on icon at bounding box center [205, 247] width 13 height 10
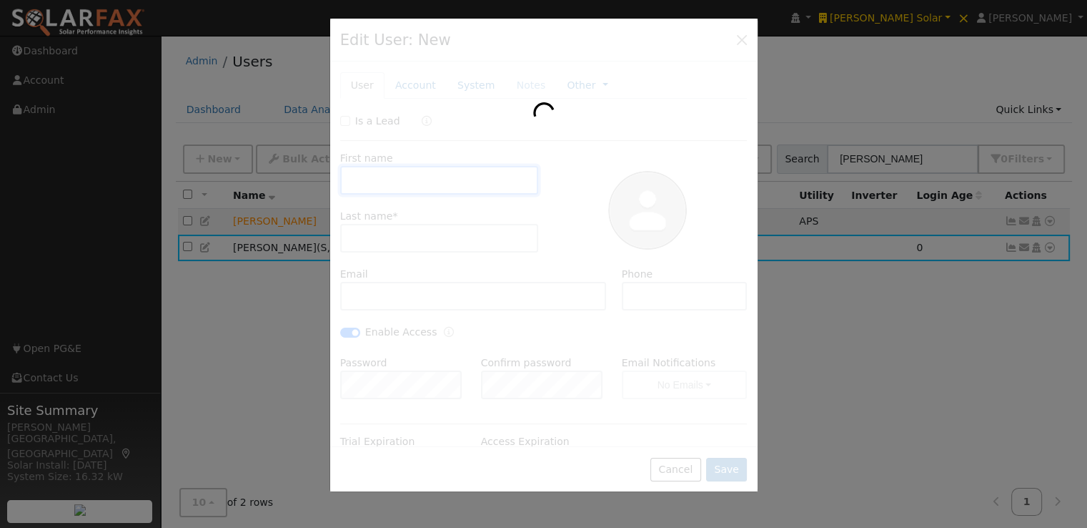
type input "Ben"
type input "[PERSON_NAME]"
type input "[EMAIL_ADDRESS][DOMAIN_NAME]"
type input "[PHONE_NUMBER]"
checkbox input "true"
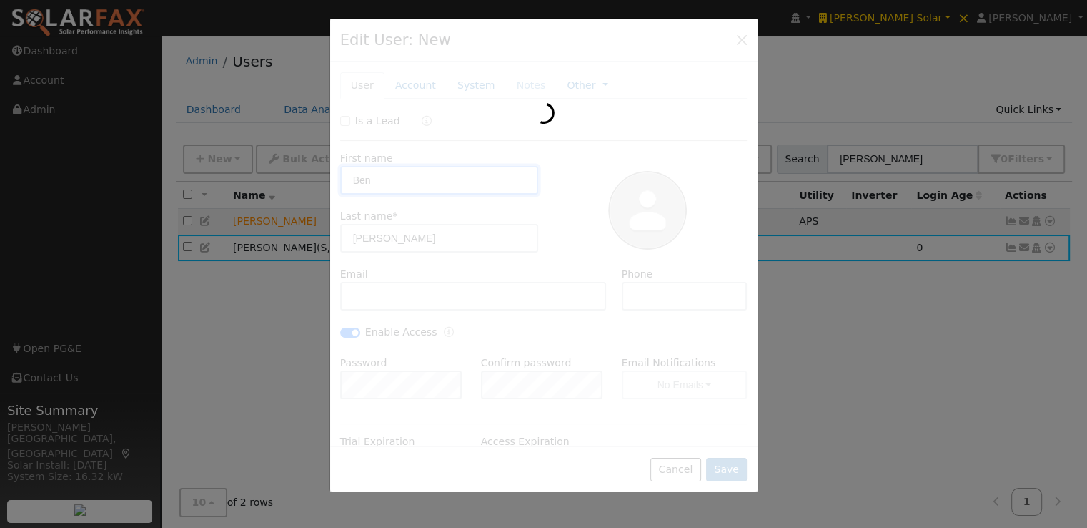
checkbox input "true"
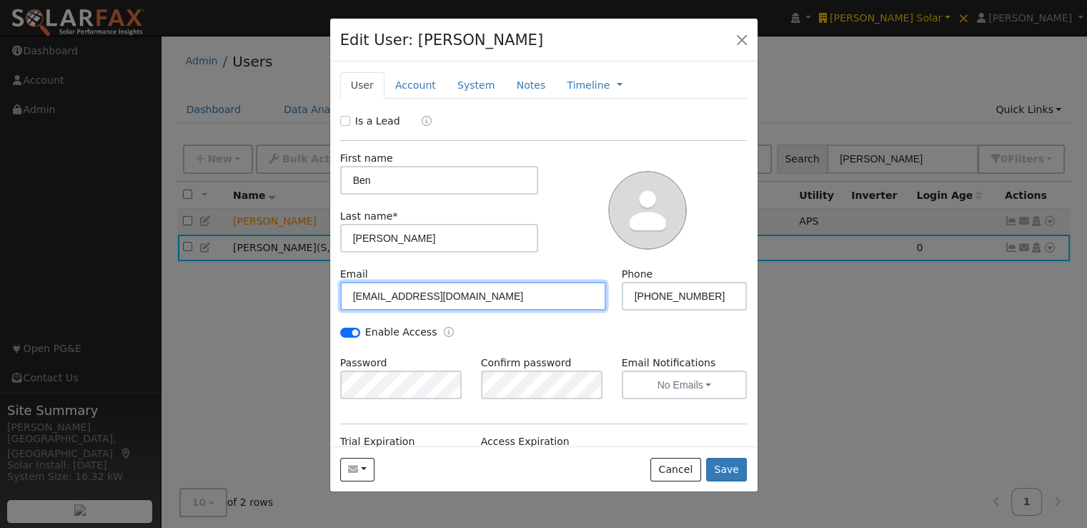
drag, startPoint x: 538, startPoint y: 297, endPoint x: 152, endPoint y: 297, distance: 386.0
click at [152, 297] on div "Edit User: [PERSON_NAME] Default Account Default Account Primary Account New Ac…" at bounding box center [543, 264] width 1087 height 528
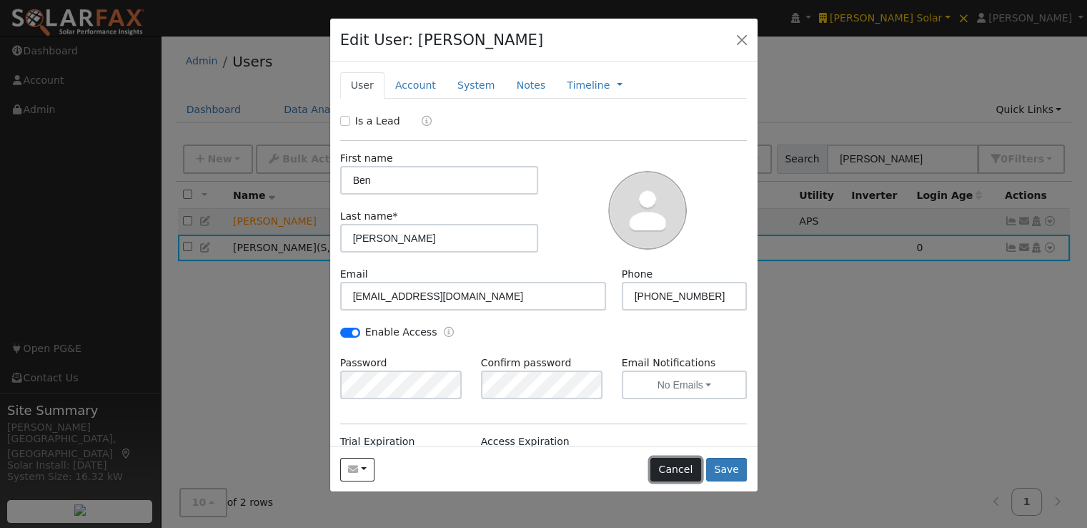
click at [679, 468] on button "Cancel" at bounding box center [676, 469] width 51 height 24
